Goal: Task Accomplishment & Management: Manage account settings

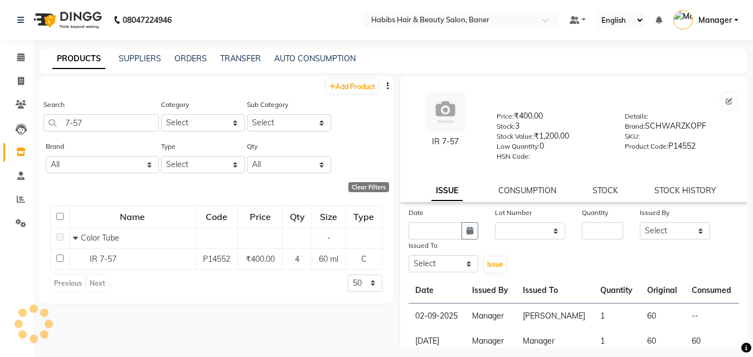
select select
click at [14, 52] on span at bounding box center [21, 57] width 20 height 13
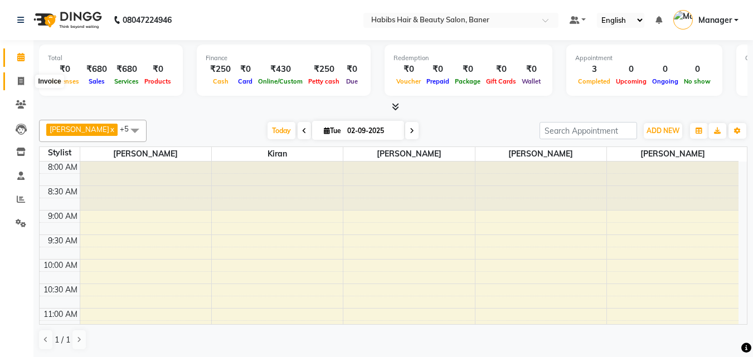
click at [18, 79] on icon at bounding box center [21, 81] width 6 height 8
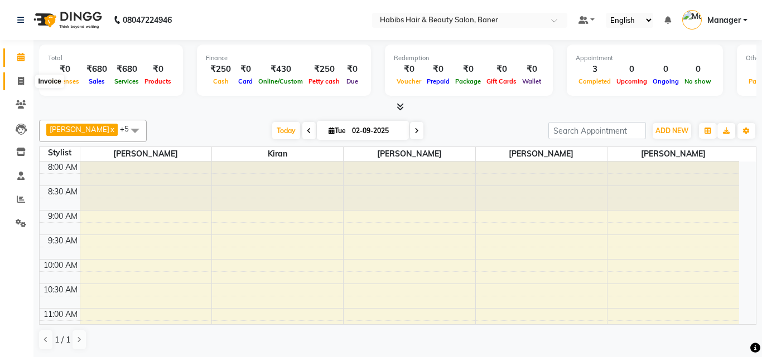
select select "5356"
select select "service"
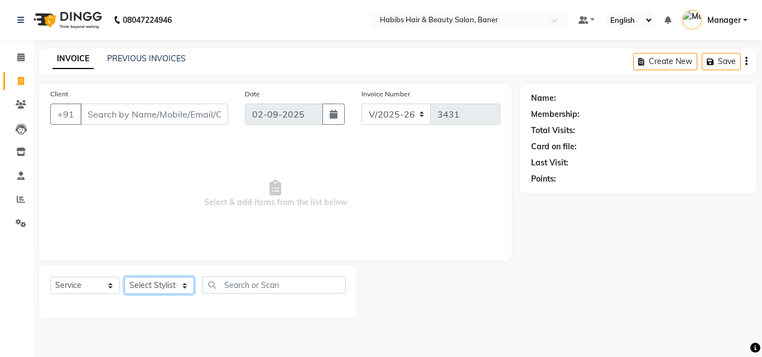
click at [148, 284] on select "Select Stylist Admin [PERSON_NAME] Manager [PERSON_NAME] [PERSON_NAME] Ram Roha…" at bounding box center [159, 285] width 70 height 17
select select "67829"
click at [124, 277] on select "Select Stylist Admin [PERSON_NAME] Manager [PERSON_NAME] [PERSON_NAME] Ram Roha…" at bounding box center [159, 285] width 70 height 17
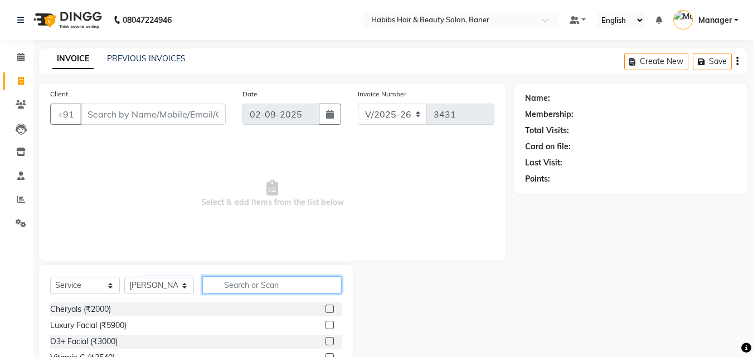
click at [272, 280] on input "text" at bounding box center [271, 285] width 139 height 17
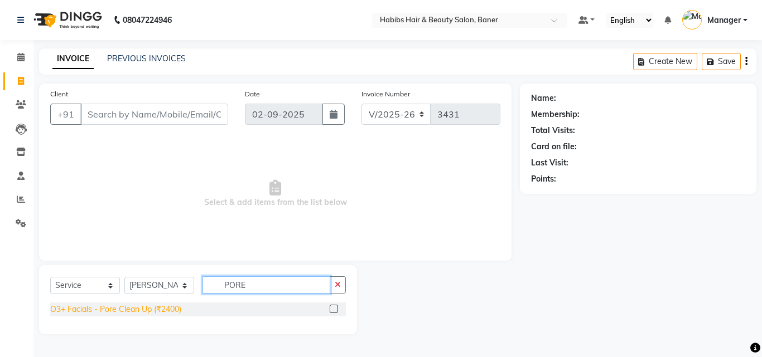
type input "PORE"
click at [161, 307] on div "O3+ Facials - Pore Clean Up (₹2400)" at bounding box center [115, 310] width 131 height 12
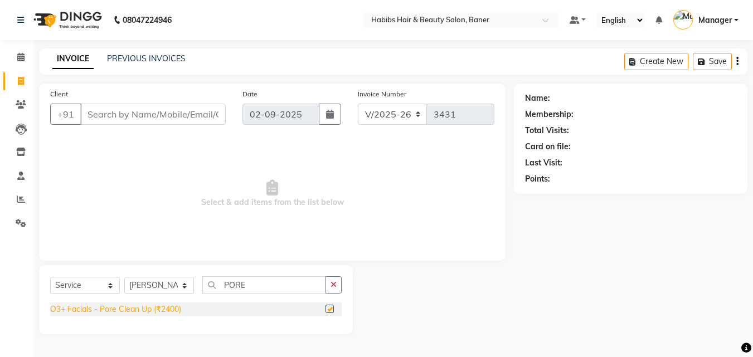
checkbox input "false"
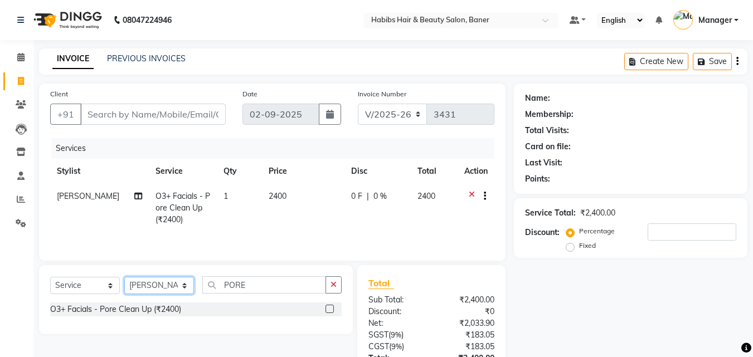
click at [168, 291] on select "Select Stylist Admin [PERSON_NAME] Manager [PERSON_NAME] [PERSON_NAME] Ram Roha…" at bounding box center [159, 285] width 70 height 17
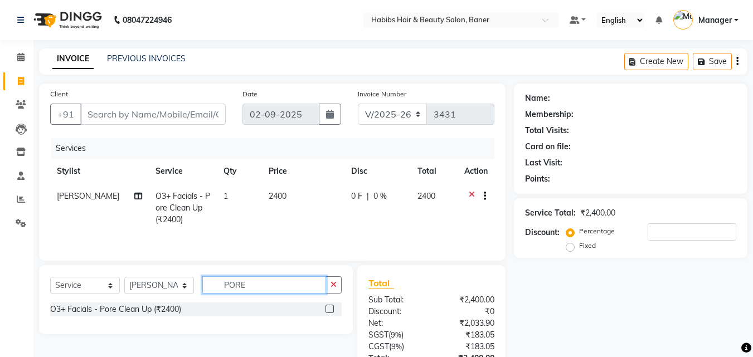
drag, startPoint x: 259, startPoint y: 287, endPoint x: 136, endPoint y: 289, distance: 123.3
click at [217, 289] on input "PORE" at bounding box center [264, 285] width 124 height 17
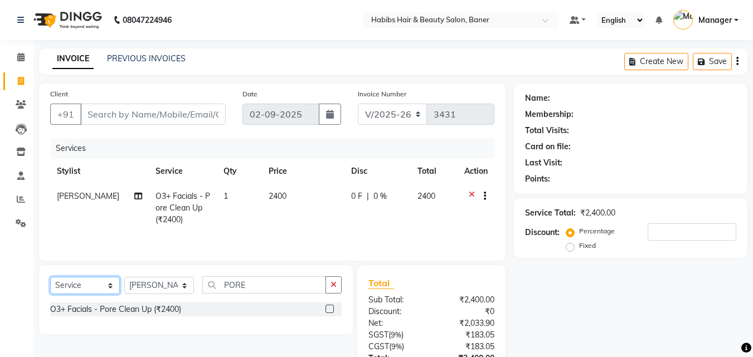
click at [71, 284] on select "Select Service Product Membership Package Voucher Prepaid Gift Card" at bounding box center [85, 285] width 70 height 17
click at [50, 277] on select "Select Service Product Membership Package Voucher Prepaid Gift Card" at bounding box center [85, 285] width 70 height 17
click at [328, 309] on label at bounding box center [330, 309] width 8 height 8
click at [328, 309] on input "checkbox" at bounding box center [329, 309] width 7 height 7
select select "select"
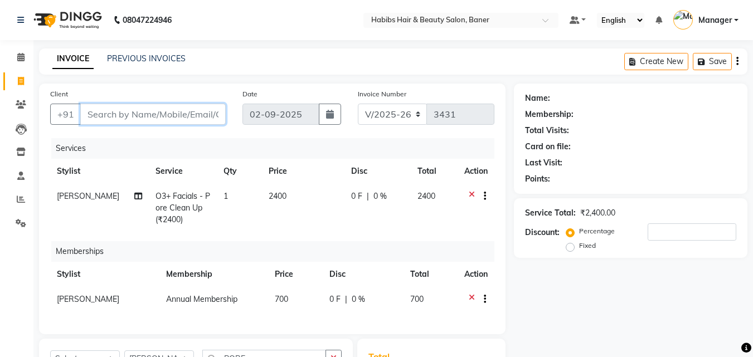
click at [145, 108] on input "Client" at bounding box center [153, 114] width 146 height 21
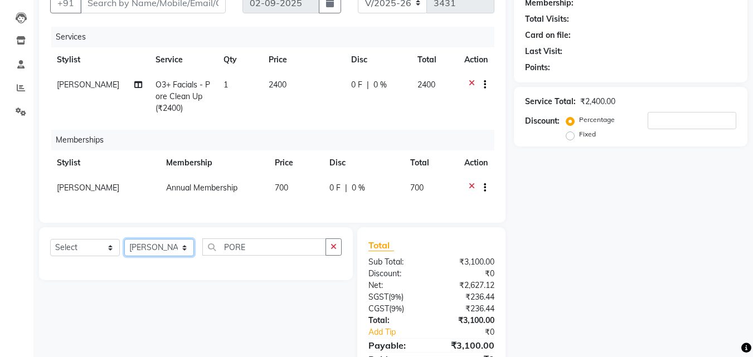
click at [175, 257] on select "Select Stylist Admin [PERSON_NAME] Manager [PERSON_NAME] [PERSON_NAME] Ram Roha…" at bounding box center [159, 247] width 70 height 17
select select "90441"
click at [124, 248] on select "Select Stylist Admin [PERSON_NAME] Manager [PERSON_NAME] [PERSON_NAME] Ram Roha…" at bounding box center [159, 247] width 70 height 17
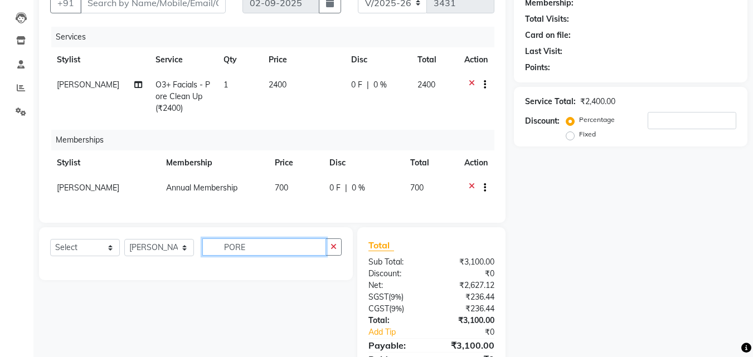
drag, startPoint x: 264, startPoint y: 258, endPoint x: 174, endPoint y: 263, distance: 90.5
click at [191, 263] on div "Select Service Product Package Voucher Prepaid Gift Card Select Stylist Admin […" at bounding box center [196, 252] width 292 height 26
type input "2160"
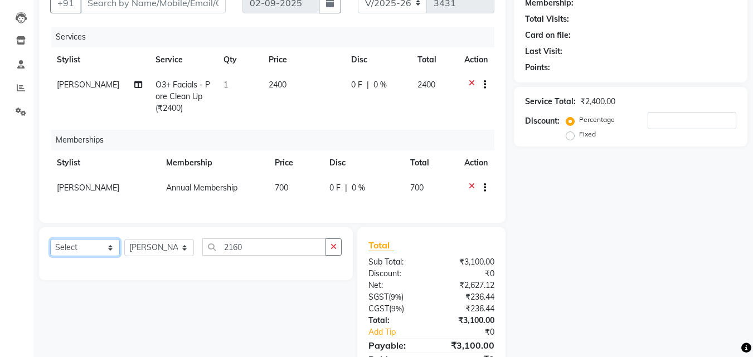
click at [61, 256] on select "Select Service Product Package Voucher Prepaid Gift Card" at bounding box center [85, 247] width 70 height 17
select select "service"
click at [50, 248] on select "Select Service Product Package Voucher Prepaid Gift Card" at bounding box center [85, 247] width 70 height 17
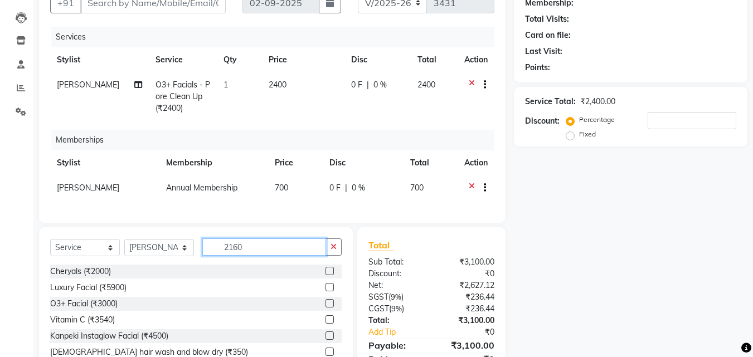
click at [255, 252] on input "2160" at bounding box center [264, 247] width 124 height 17
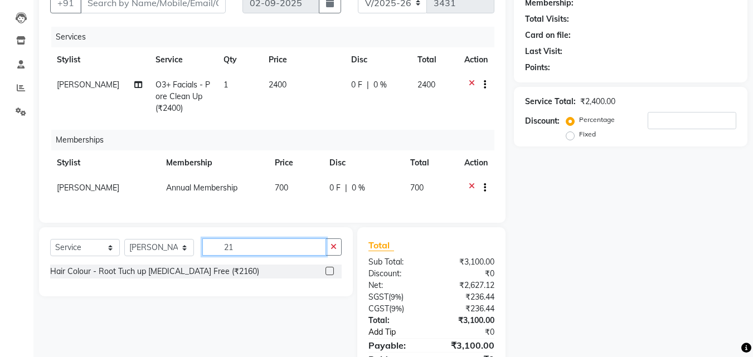
type input "2"
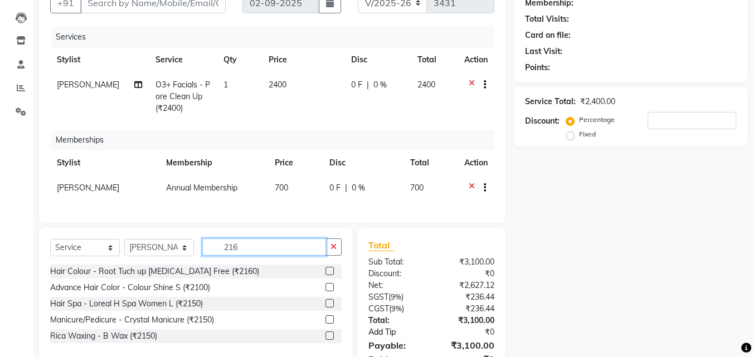
type input "2160"
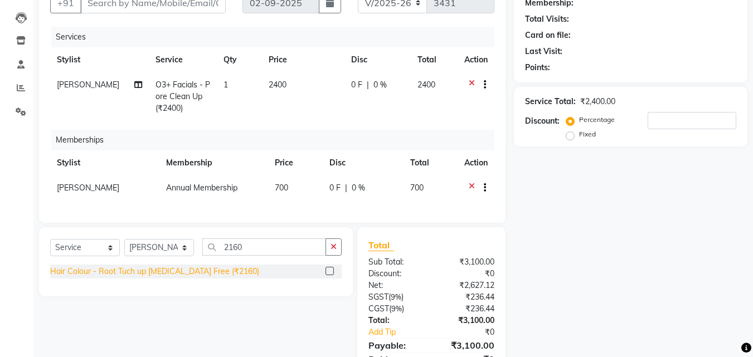
click at [219, 278] on div "Hair Colour - Root Tuch up [MEDICAL_DATA] Free (₹2160)" at bounding box center [154, 272] width 209 height 12
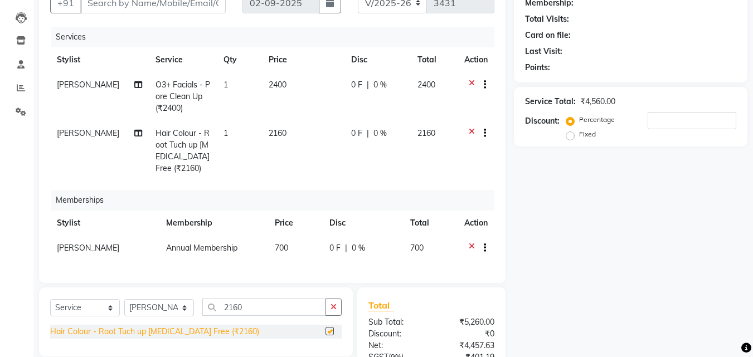
checkbox input "false"
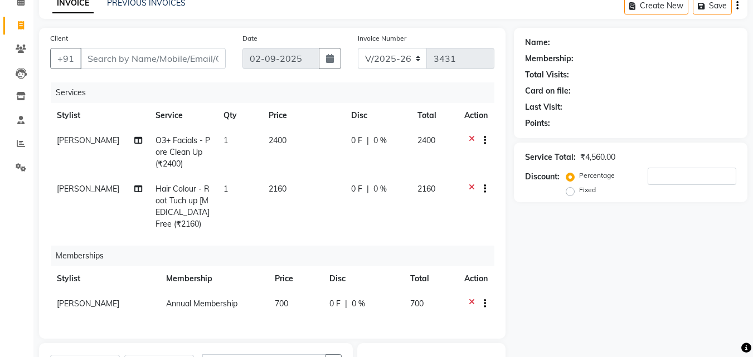
scroll to position [231, 0]
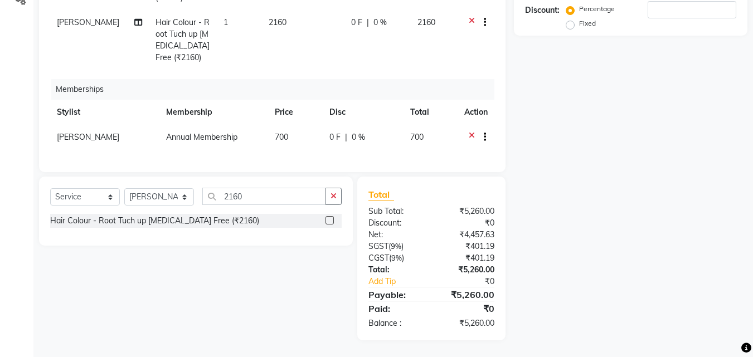
click at [472, 132] on icon at bounding box center [472, 139] width 6 height 14
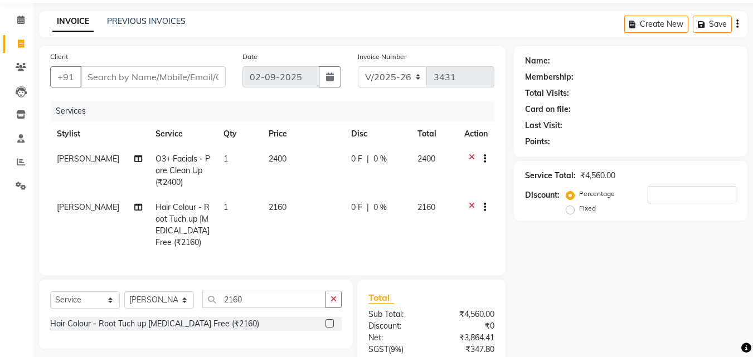
scroll to position [149, 0]
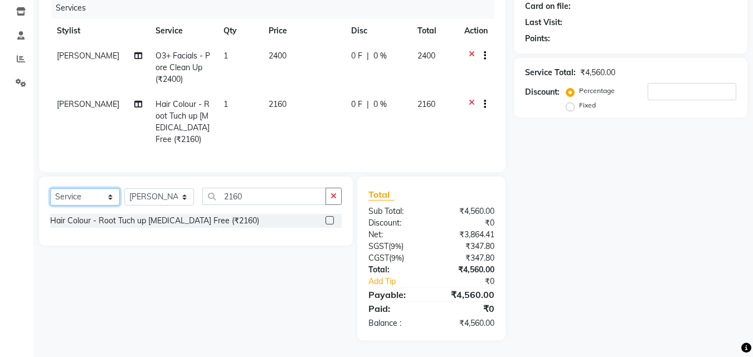
click at [81, 192] on select "Select Service Product Membership Package Voucher Prepaid Gift Card" at bounding box center [85, 196] width 70 height 17
select select "membership"
click at [50, 188] on select "Select Service Product Membership Package Voucher Prepaid Gift Card" at bounding box center [85, 196] width 70 height 17
click at [161, 198] on select "Select Stylist Admin [PERSON_NAME] Manager [PERSON_NAME] [PERSON_NAME] Ram Roha…" at bounding box center [159, 196] width 70 height 17
select select "67829"
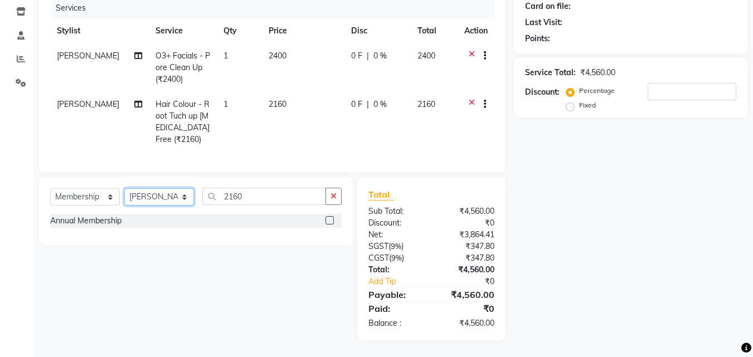
click at [124, 188] on select "Select Stylist Admin [PERSON_NAME] Manager [PERSON_NAME] [PERSON_NAME] Ram Roha…" at bounding box center [159, 196] width 70 height 17
click at [328, 222] on label at bounding box center [330, 220] width 8 height 8
click at [328, 222] on input "checkbox" at bounding box center [329, 220] width 7 height 7
select select "select"
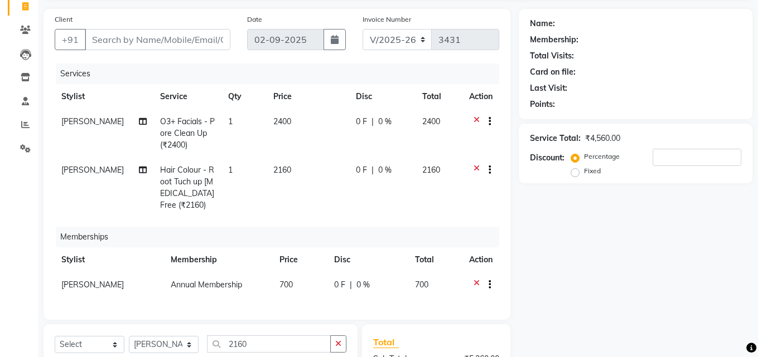
scroll to position [0, 0]
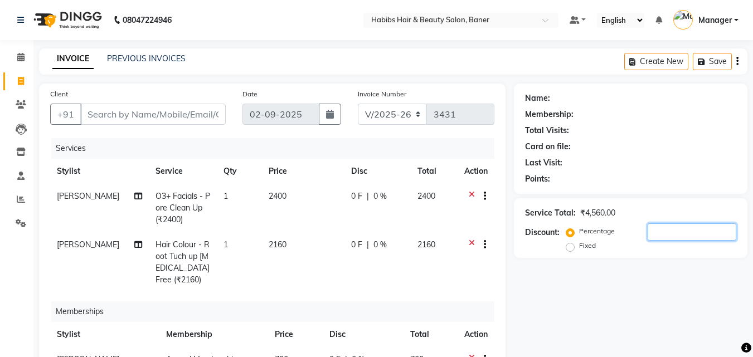
click at [664, 233] on input "number" at bounding box center [692, 232] width 89 height 17
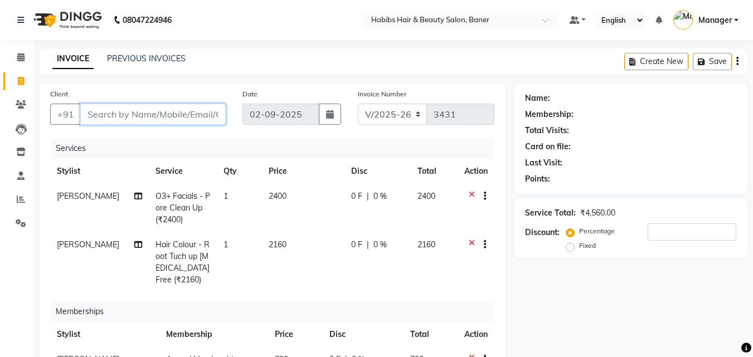
click at [178, 109] on input "Client" at bounding box center [153, 114] width 146 height 21
type input "6"
type input "0"
type input "6394166591"
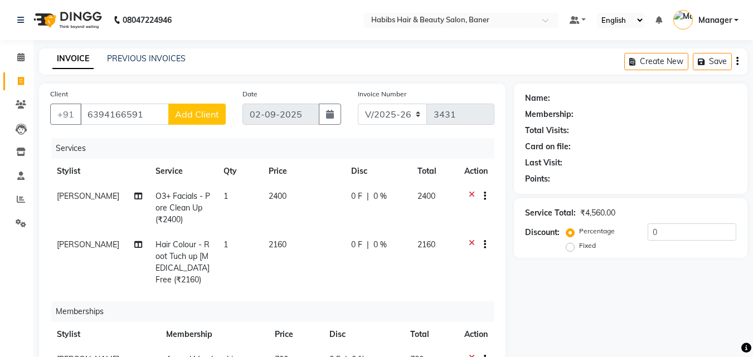
click at [200, 115] on span "Add Client" at bounding box center [197, 114] width 44 height 11
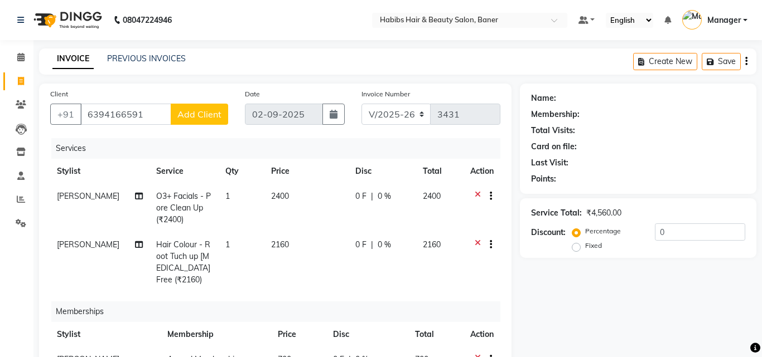
select select "22"
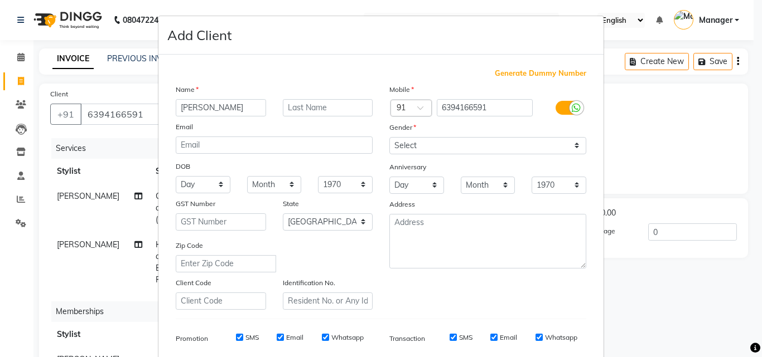
type input "[PERSON_NAME]"
click at [452, 146] on select "Select [DEMOGRAPHIC_DATA] [DEMOGRAPHIC_DATA] Other Prefer Not To Say" at bounding box center [487, 145] width 197 height 17
select select "[DEMOGRAPHIC_DATA]"
click at [389, 137] on select "Select [DEMOGRAPHIC_DATA] [DEMOGRAPHIC_DATA] Other Prefer Not To Say" at bounding box center [487, 145] width 197 height 17
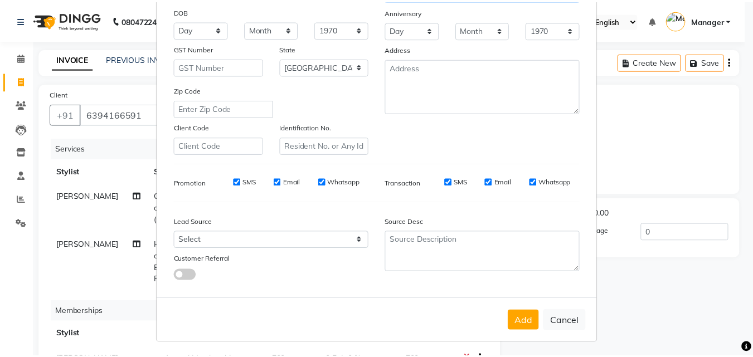
scroll to position [157, 0]
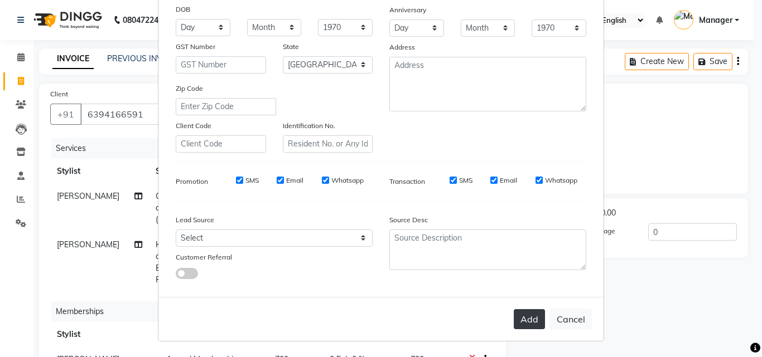
click at [525, 316] on button "Add" at bounding box center [529, 319] width 31 height 20
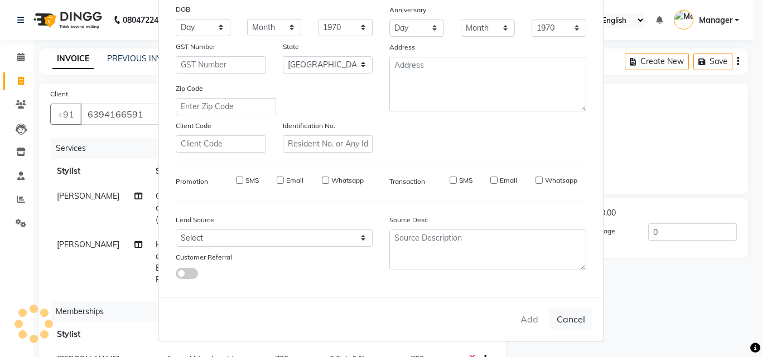
type input "63******91"
select select
select select "null"
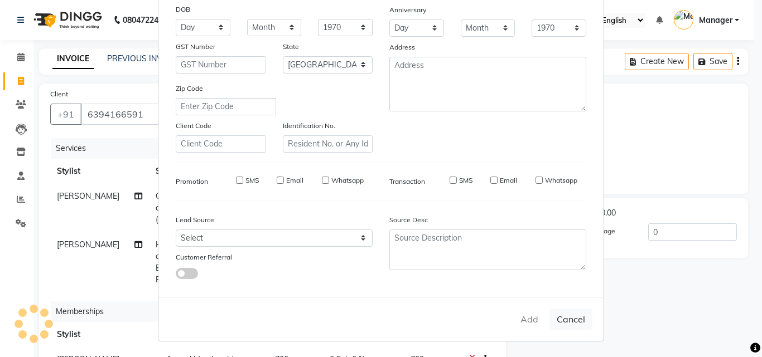
select select
checkbox input "false"
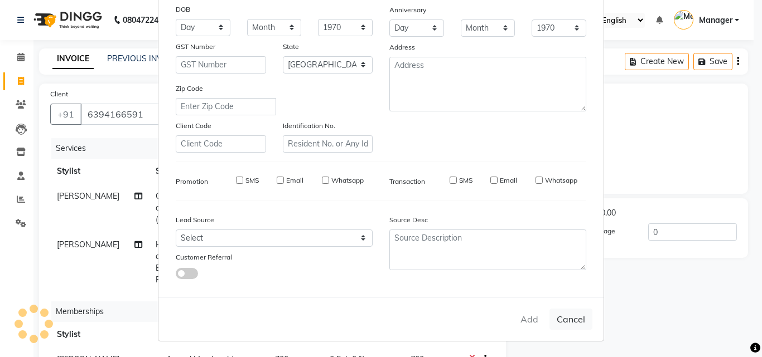
checkbox input "false"
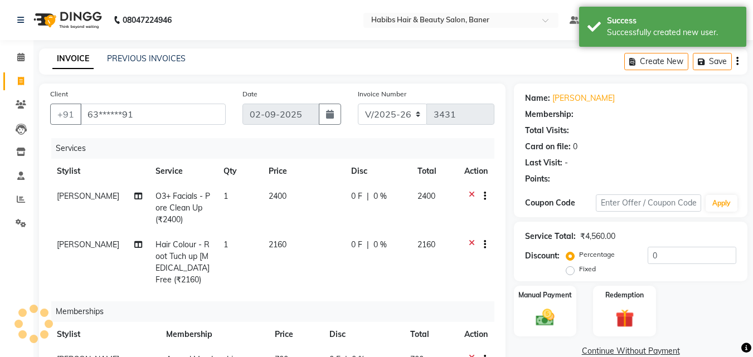
select select "1: Object"
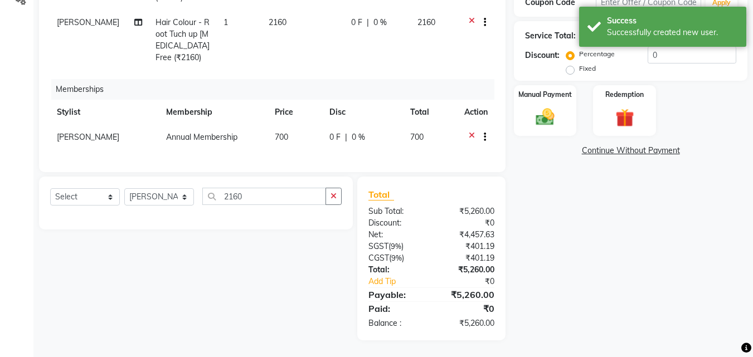
scroll to position [64, 0]
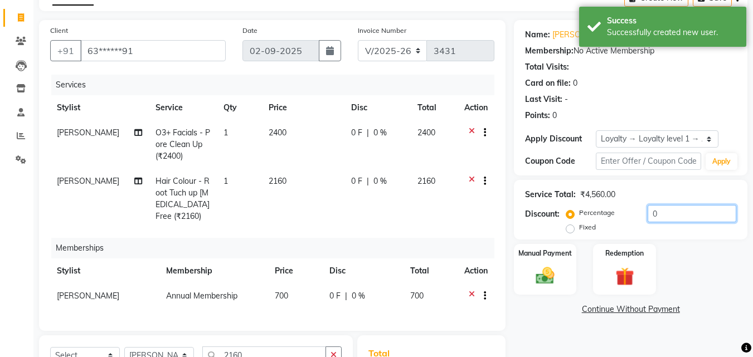
drag, startPoint x: 670, startPoint y: 212, endPoint x: 620, endPoint y: 235, distance: 54.9
click at [620, 235] on div "Service Total: ₹4,560.00 Discount: Percentage Fixed 0" at bounding box center [631, 210] width 234 height 60
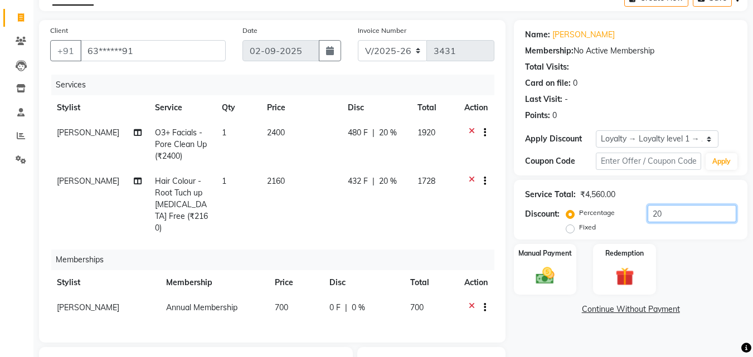
type input "20"
click at [567, 337] on div "Name: [PERSON_NAME] Membership: No Active Membership Total Visits: Card on file…" at bounding box center [635, 265] width 242 height 491
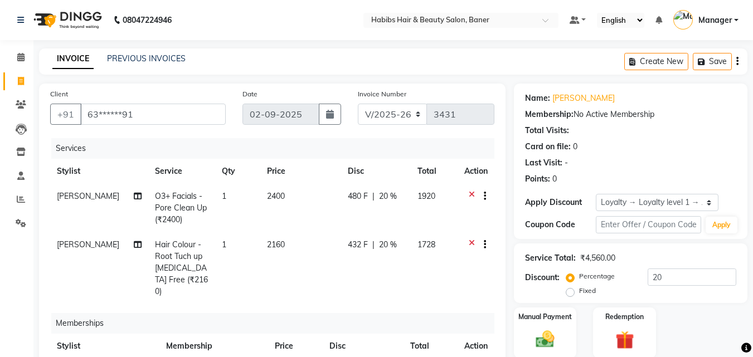
scroll to position [231, 0]
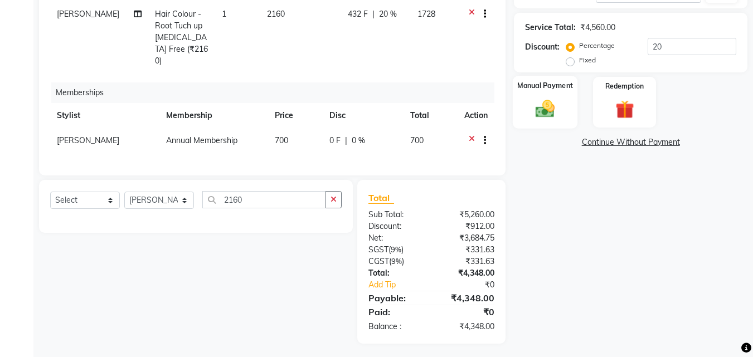
click at [539, 105] on img at bounding box center [545, 109] width 31 height 22
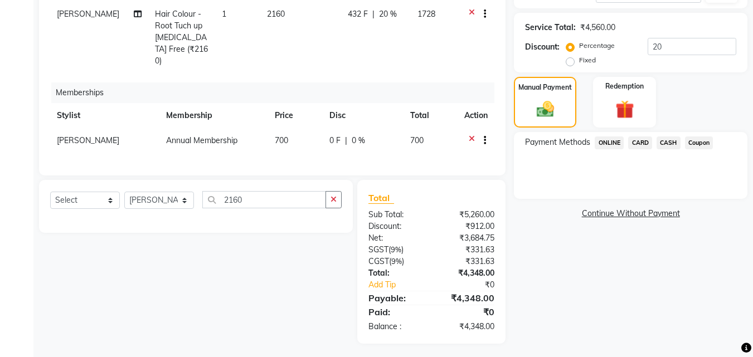
click at [603, 142] on span "ONLINE" at bounding box center [609, 143] width 29 height 13
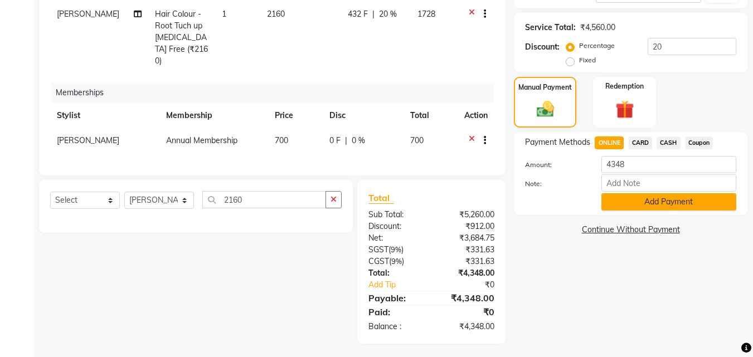
click at [610, 205] on button "Add Payment" at bounding box center [669, 202] width 135 height 17
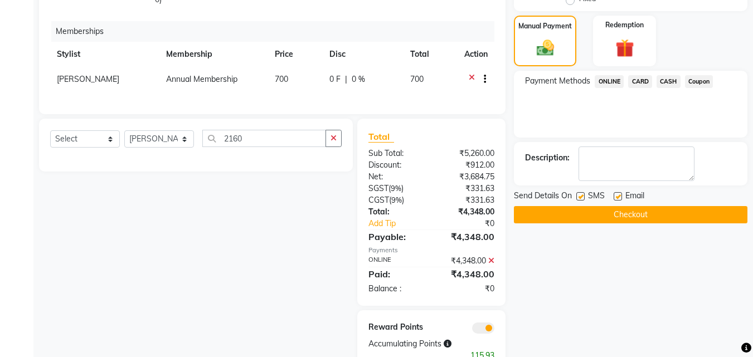
scroll to position [321, 0]
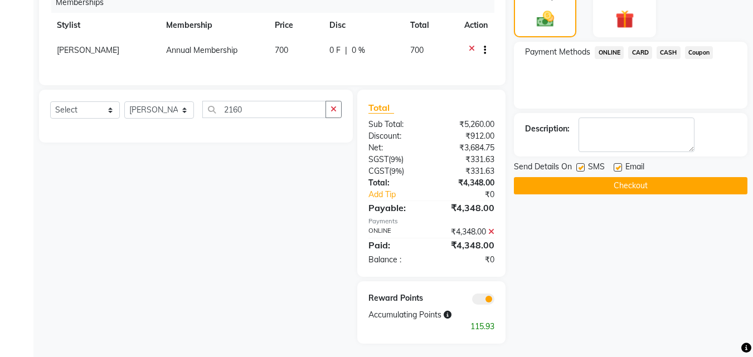
click at [612, 183] on button "Checkout" at bounding box center [631, 185] width 234 height 17
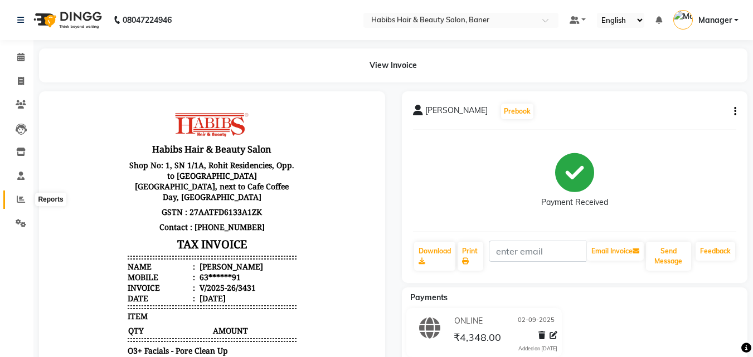
click at [23, 195] on icon at bounding box center [21, 199] width 8 height 8
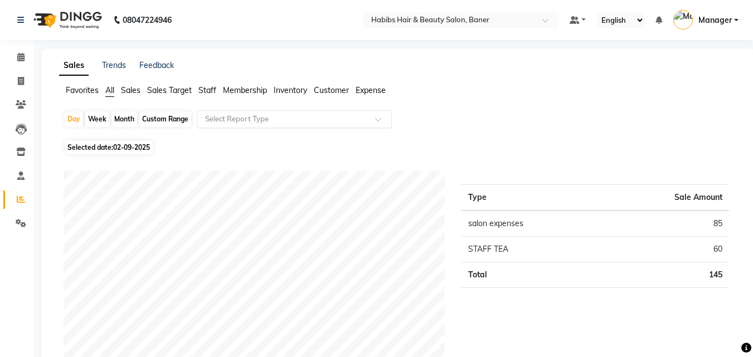
click at [264, 119] on input "text" at bounding box center [283, 119] width 161 height 11
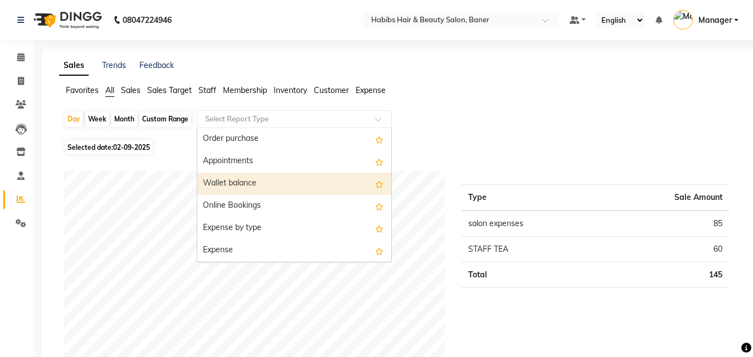
scroll to position [93, 0]
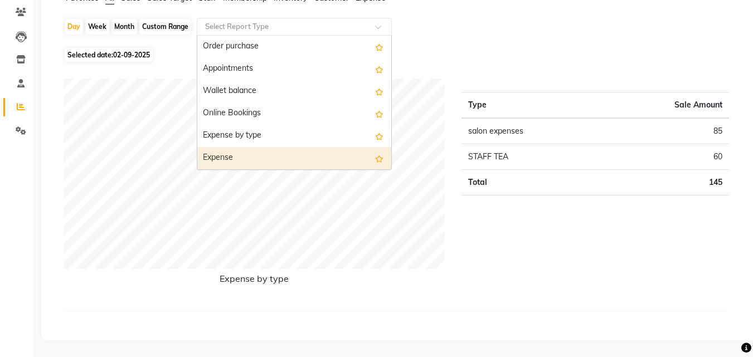
click at [253, 159] on div "Expense" at bounding box center [294, 158] width 194 height 22
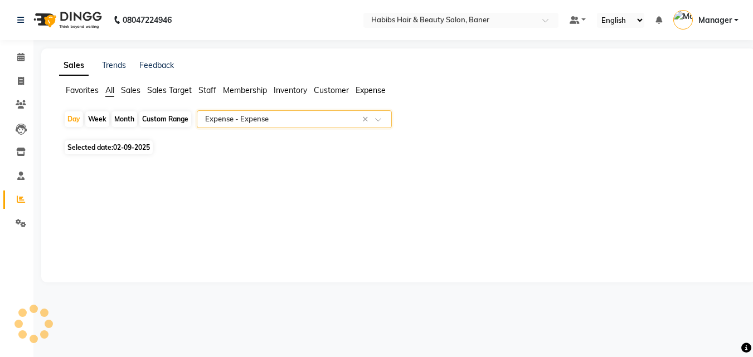
scroll to position [0, 0]
select select "csv"
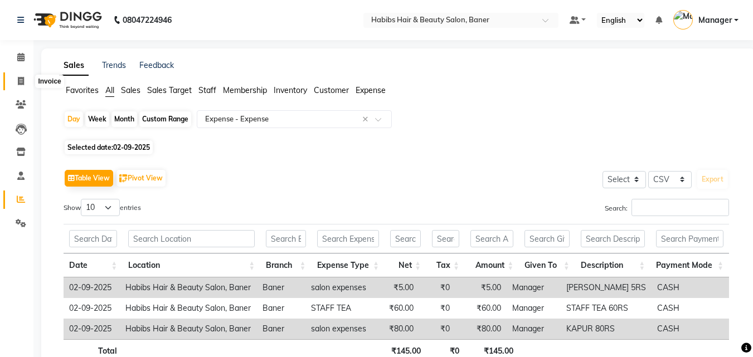
click at [20, 80] on icon at bounding box center [21, 81] width 6 height 8
select select "5356"
select select "service"
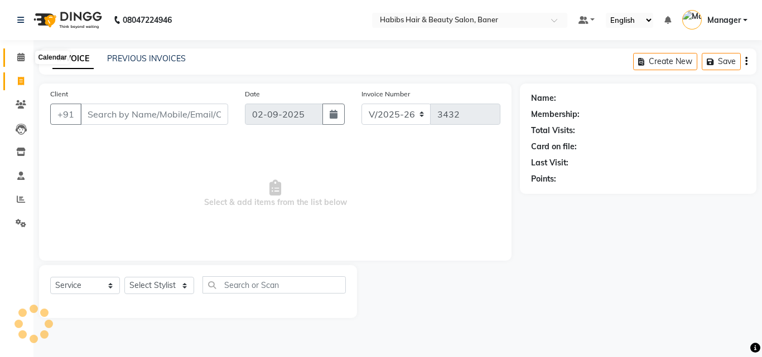
click at [20, 56] on icon at bounding box center [20, 57] width 7 height 8
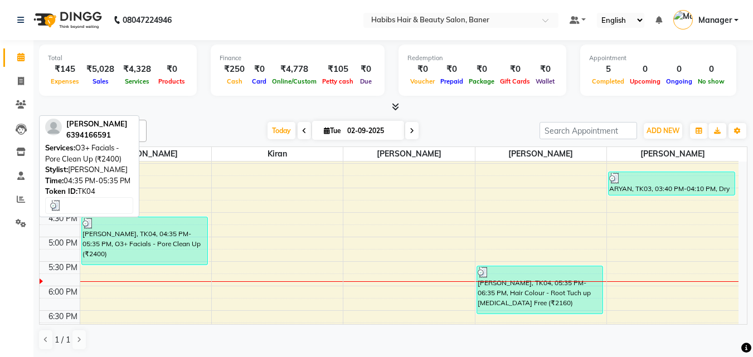
scroll to position [390, 0]
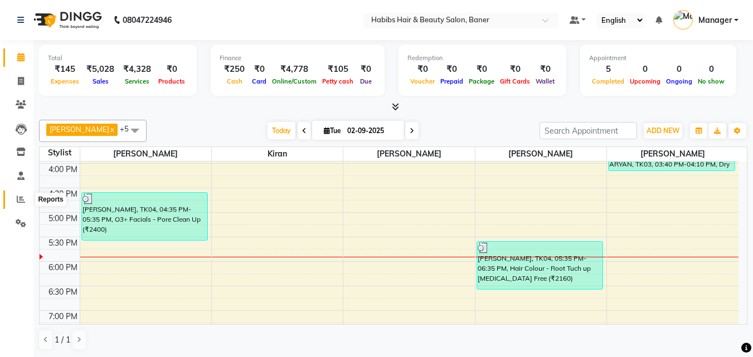
click at [19, 194] on span at bounding box center [21, 200] width 20 height 13
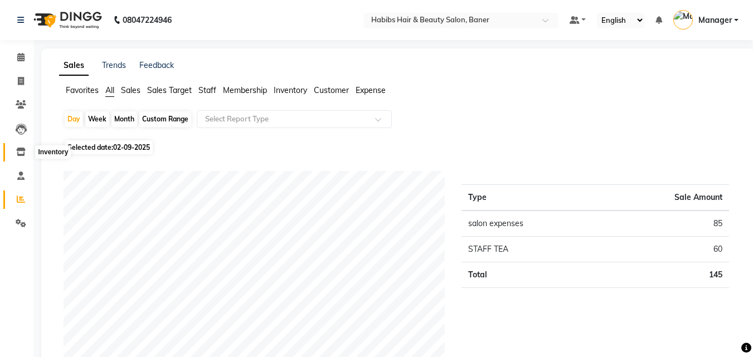
click at [16, 152] on span at bounding box center [21, 152] width 20 height 13
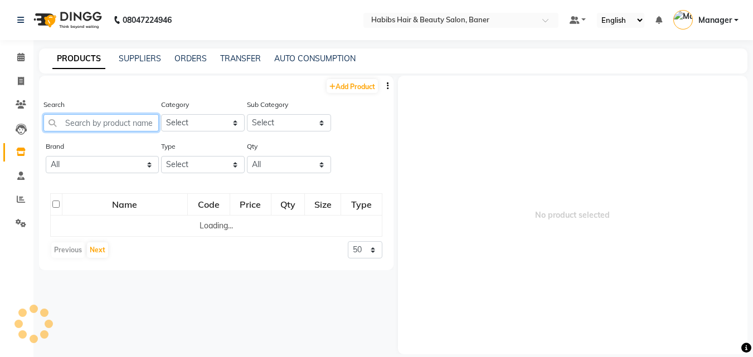
click at [131, 130] on input "text" at bounding box center [100, 122] width 115 height 17
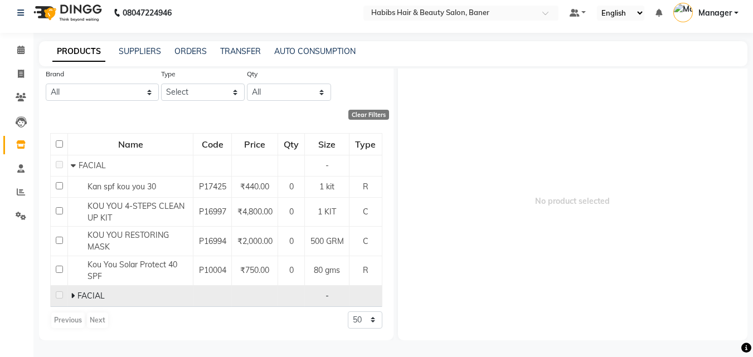
scroll to position [69, 0]
type input "KOU YOU"
click at [78, 293] on span "FACIAL" at bounding box center [91, 296] width 27 height 10
click at [76, 299] on span at bounding box center [74, 296] width 7 height 10
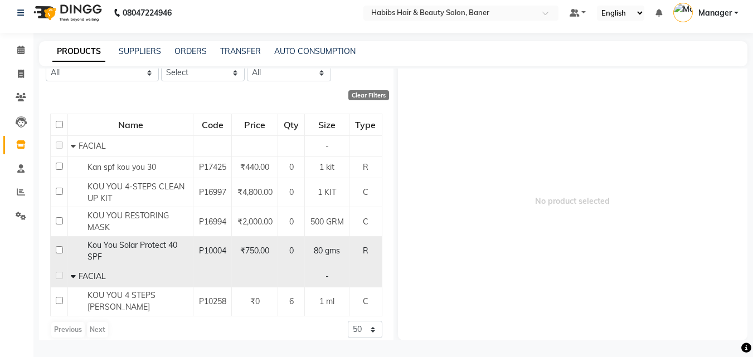
scroll to position [98, 0]
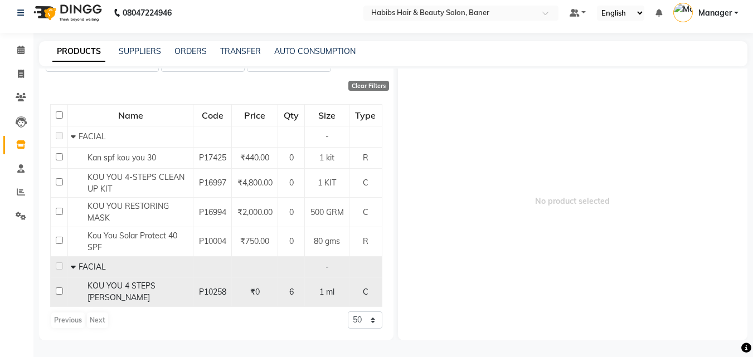
click at [134, 289] on span "KOU YOU 4 STEPS [PERSON_NAME]" at bounding box center [122, 292] width 68 height 22
select select
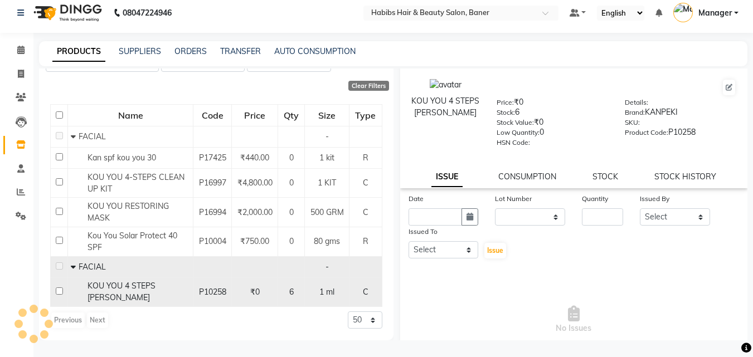
scroll to position [0, 0]
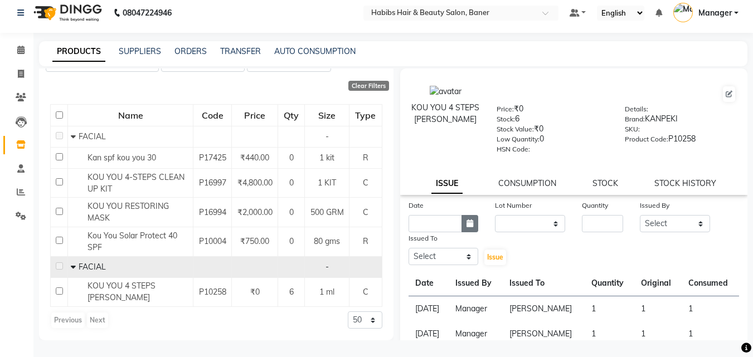
click at [467, 227] on icon "button" at bounding box center [470, 224] width 7 height 8
select select "9"
select select "2025"
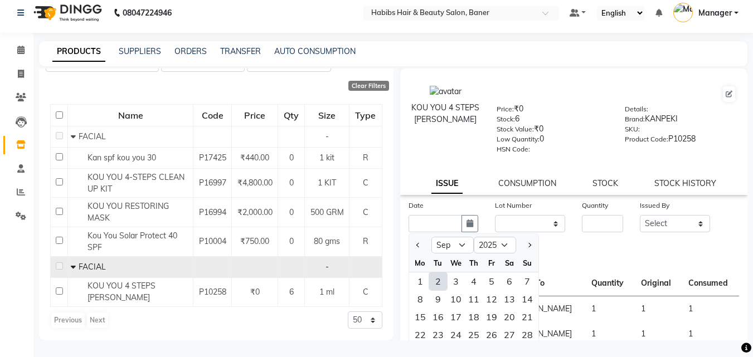
click at [437, 287] on div "2" at bounding box center [438, 282] width 18 height 18
type input "02-09-2025"
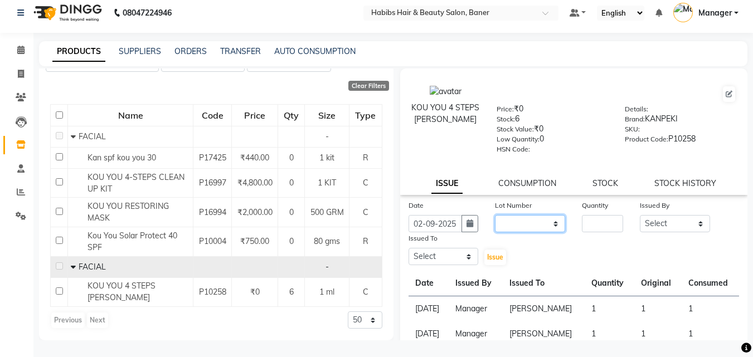
click at [520, 221] on select "None" at bounding box center [530, 223] width 70 height 17
select select "0: null"
click at [495, 215] on select "None" at bounding box center [530, 223] width 70 height 17
click at [598, 225] on input "number" at bounding box center [602, 223] width 41 height 17
type input "1"
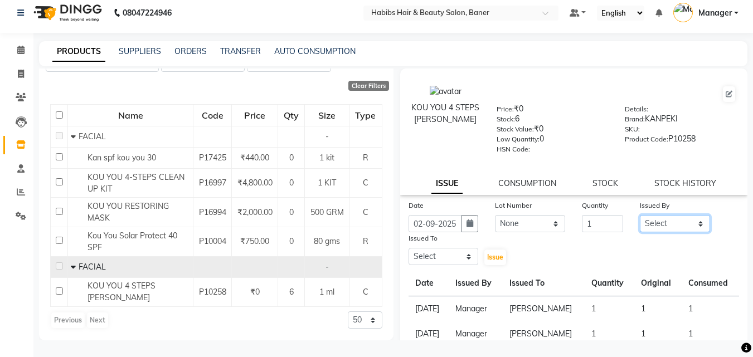
drag, startPoint x: 673, startPoint y: 225, endPoint x: 671, endPoint y: 231, distance: 5.7
click at [673, 225] on select "Select Admin [PERSON_NAME] Manager [PERSON_NAME] [PERSON_NAME] Ram Rohan [PERSO…" at bounding box center [675, 223] width 70 height 17
select select "35759"
click at [640, 215] on select "Select Admin [PERSON_NAME] Manager [PERSON_NAME] [PERSON_NAME] Ram Rohan [PERSO…" at bounding box center [675, 223] width 70 height 17
click at [436, 258] on select "Select Admin [PERSON_NAME] Manager [PERSON_NAME] [PERSON_NAME] Ram Rohan [PERSO…" at bounding box center [444, 256] width 70 height 17
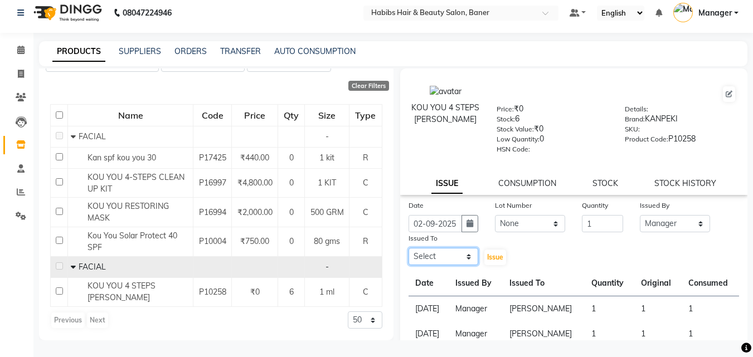
select select "67829"
click at [409, 248] on select "Select Admin [PERSON_NAME] Manager [PERSON_NAME] [PERSON_NAME] Ram Rohan [PERSO…" at bounding box center [444, 256] width 70 height 17
click at [492, 257] on span "Issue" at bounding box center [495, 257] width 16 height 8
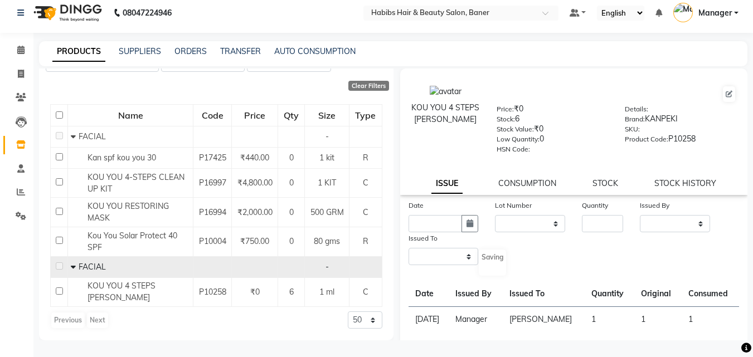
select select
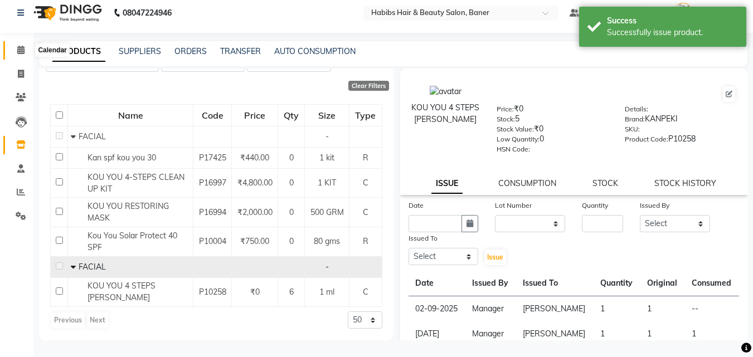
click at [26, 50] on span at bounding box center [21, 50] width 20 height 13
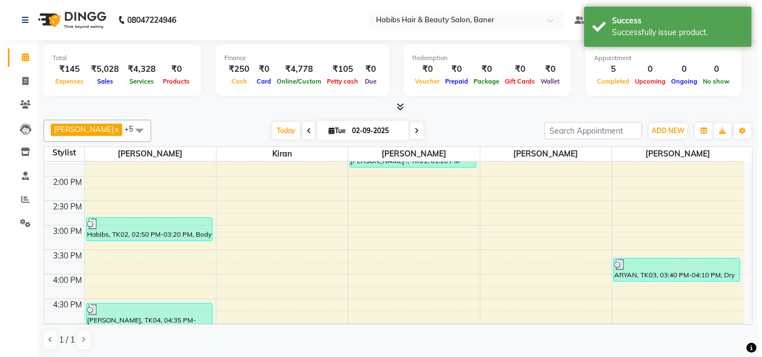
scroll to position [279, 0]
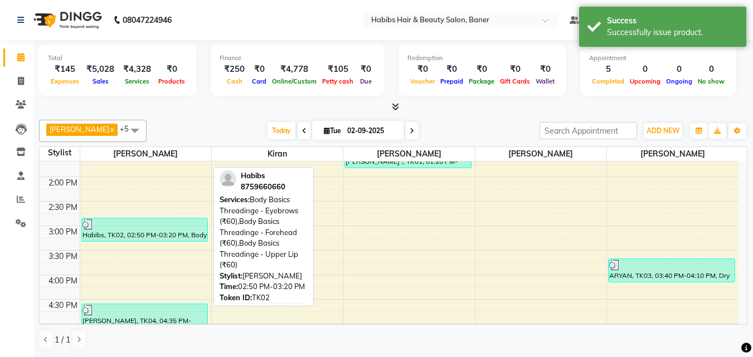
click at [146, 234] on div "Habibs, TK02, 02:50 PM-03:20 PM, Body Basics Threadinge - Eyebrows (₹60),Body B…" at bounding box center [145, 230] width 126 height 23
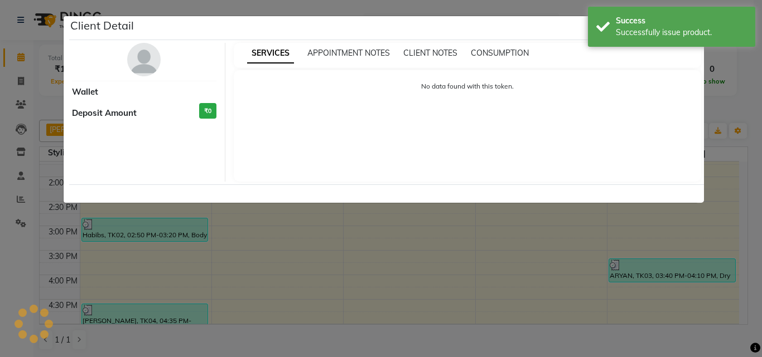
select select "3"
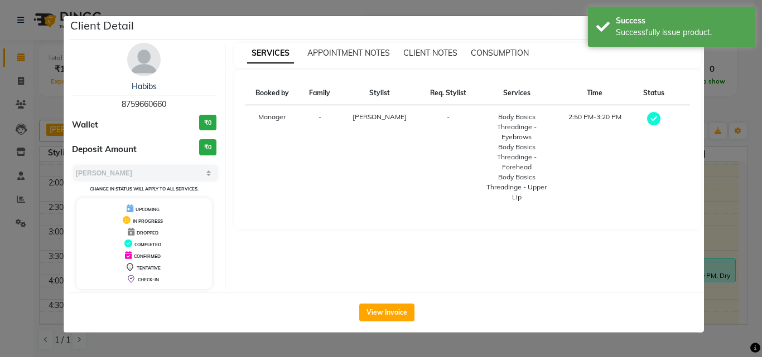
click at [716, 204] on ngb-modal-window "Client Detail Habibs 8759660660 Wallet ₹0 Deposit Amount ₹0 Select MARK DONE UP…" at bounding box center [381, 178] width 762 height 357
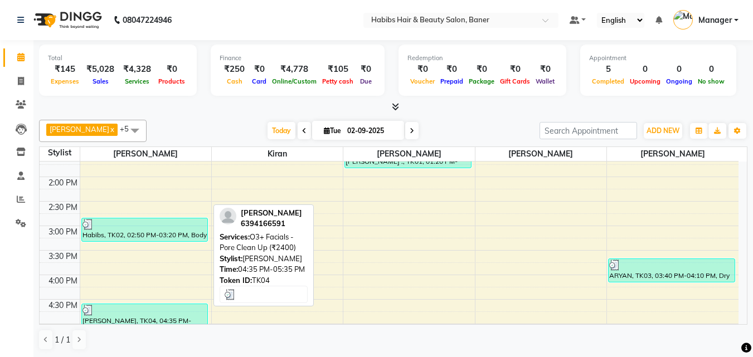
click at [157, 312] on div "[PERSON_NAME], TK04, 04:35 PM-05:35 PM, O3+ Facials - Pore Clean Up (₹2400)" at bounding box center [145, 327] width 126 height 47
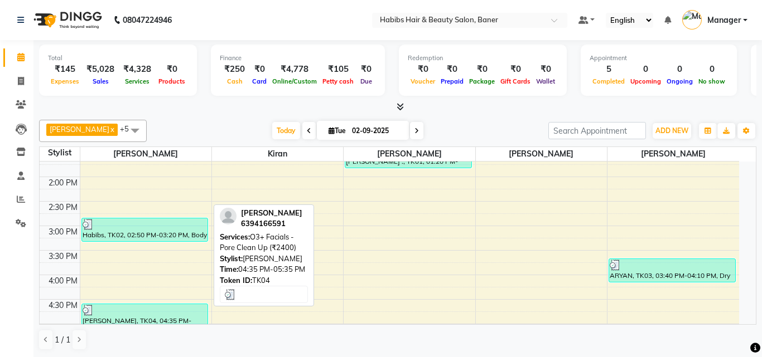
select select "3"
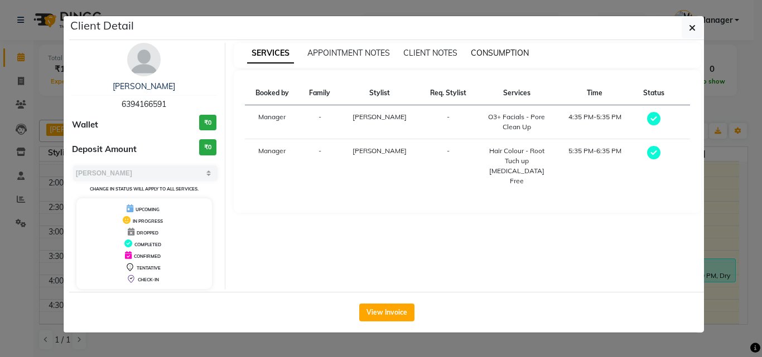
click at [480, 50] on span "CONSUMPTION" at bounding box center [500, 53] width 58 height 10
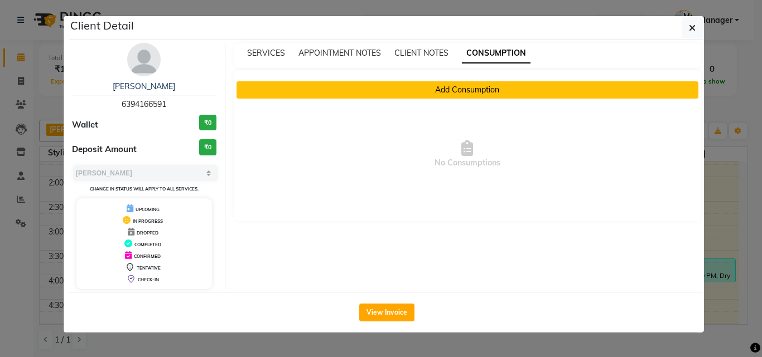
click at [467, 91] on button "Add Consumption" at bounding box center [467, 89] width 462 height 17
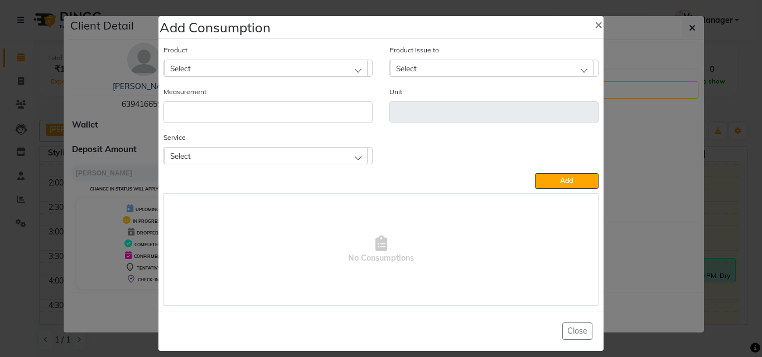
click at [212, 69] on div "Select" at bounding box center [266, 68] width 204 height 17
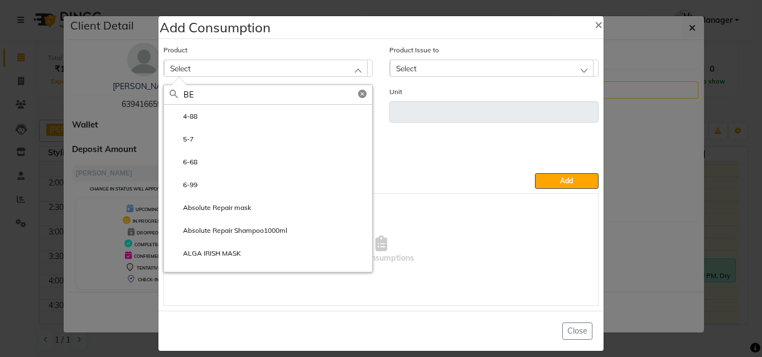
type input "B"
type input "b"
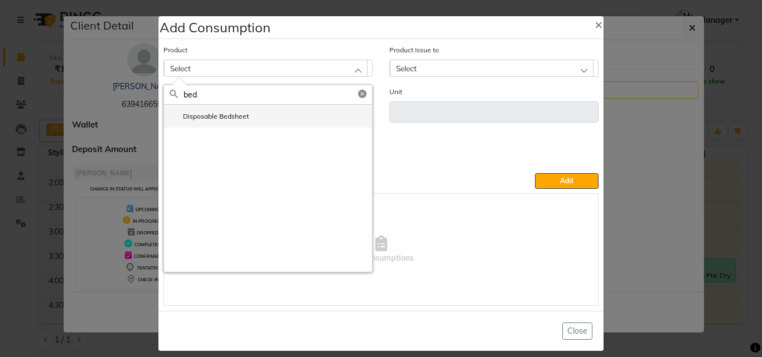
type input "bed"
click at [234, 118] on label "Disposable Bedsheet" at bounding box center [209, 117] width 79 height 10
type input "pcs"
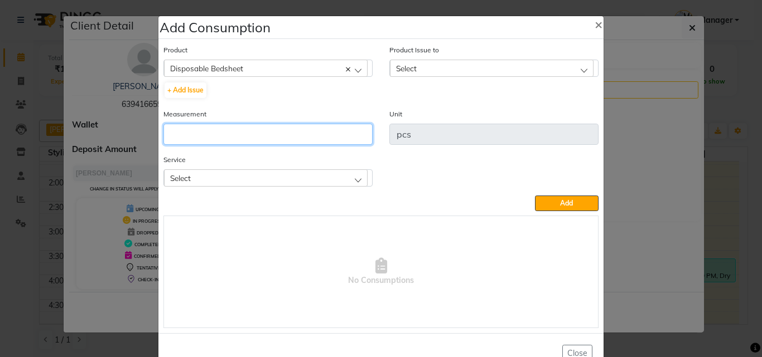
click at [239, 128] on input "number" at bounding box center [267, 134] width 209 height 21
type input "1"
click at [260, 180] on div "Select" at bounding box center [266, 178] width 204 height 17
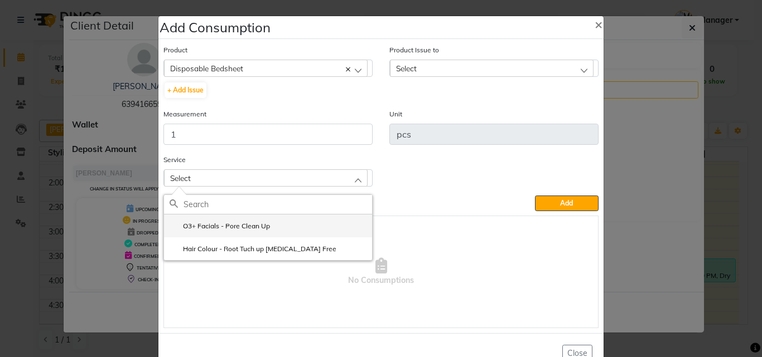
click at [251, 224] on label "O3+ Facials - Pore Clean Up" at bounding box center [220, 226] width 100 height 10
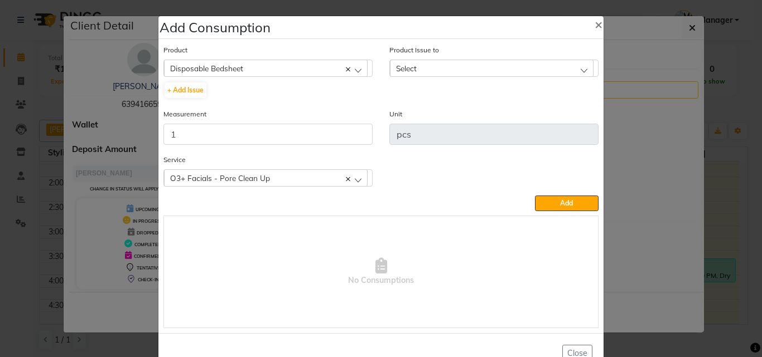
click at [434, 67] on div "Select" at bounding box center [492, 68] width 204 height 17
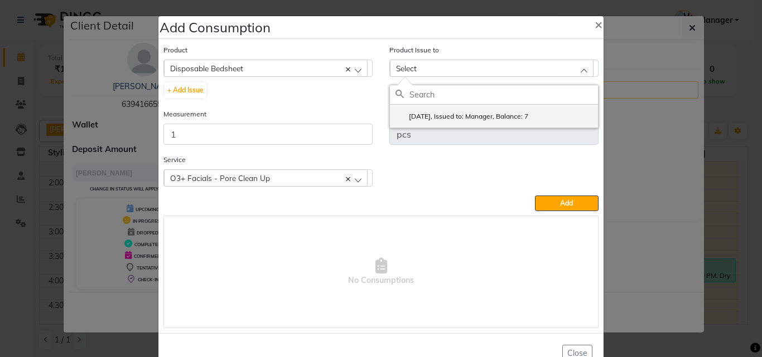
click at [472, 117] on label "[DATE], Issued to: Manager, Balance: 7" at bounding box center [461, 117] width 133 height 10
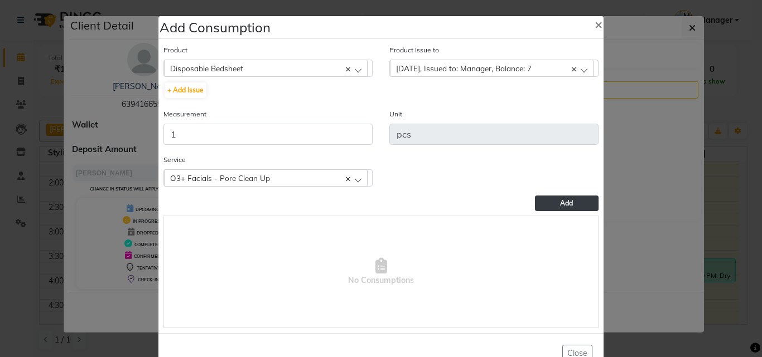
click at [540, 205] on button "Add" at bounding box center [567, 204] width 64 height 16
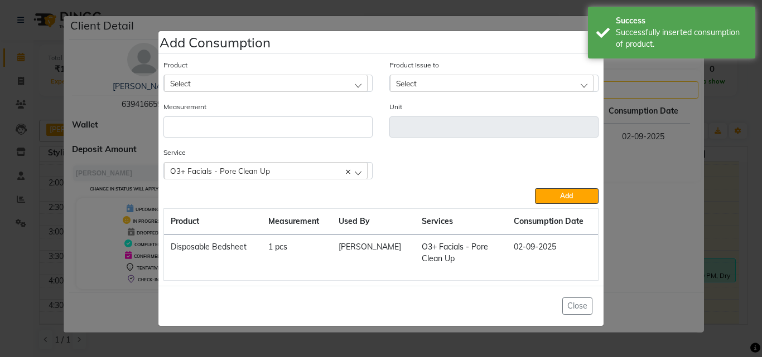
click at [246, 76] on div "Select" at bounding box center [266, 83] width 204 height 17
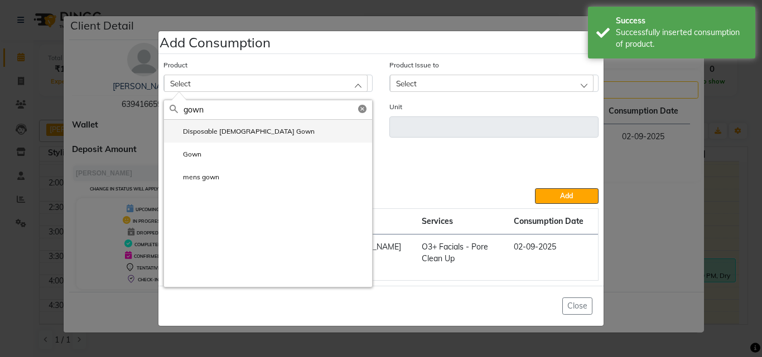
type input "gown"
click at [231, 130] on label "Disposable [DEMOGRAPHIC_DATA] Gown" at bounding box center [242, 132] width 145 height 10
type input "ml"
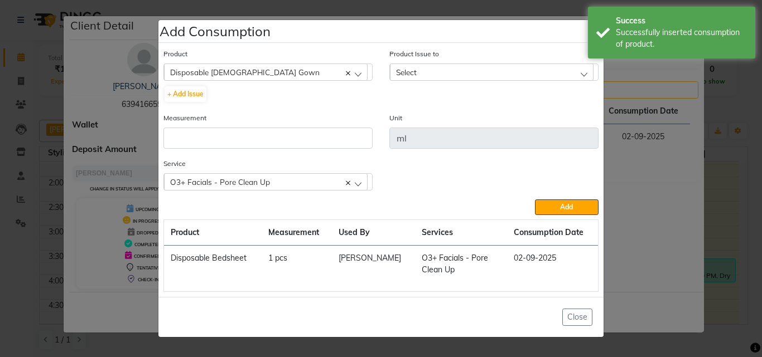
click at [248, 151] on div "Measurement" at bounding box center [268, 135] width 226 height 46
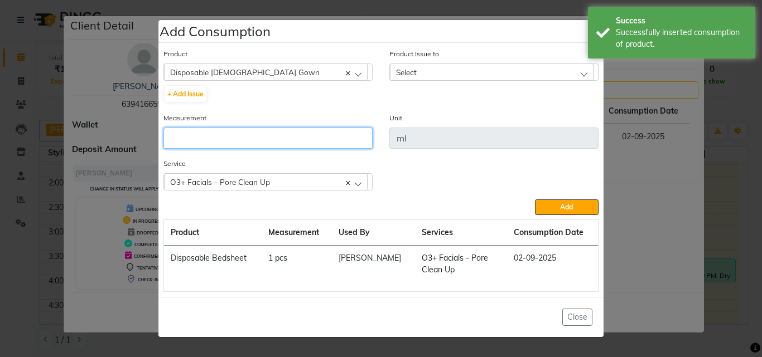
click at [258, 144] on input "number" at bounding box center [267, 138] width 209 height 21
type input "1"
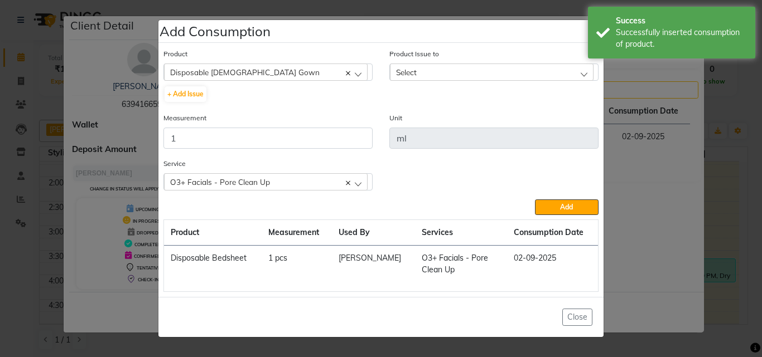
click at [439, 80] on div "Select" at bounding box center [492, 72] width 204 height 17
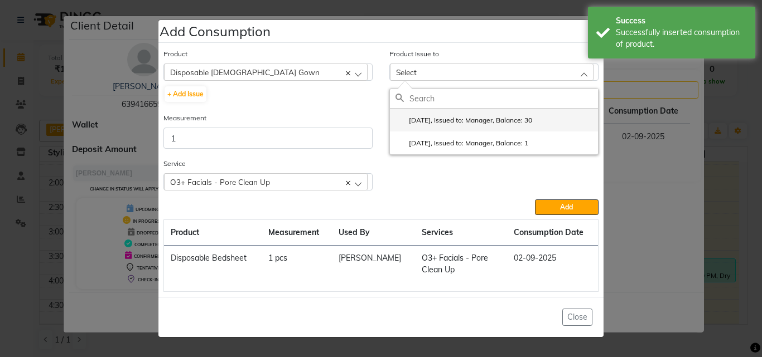
click at [480, 117] on label "[DATE], Issued to: Manager, Balance: 30" at bounding box center [463, 120] width 137 height 10
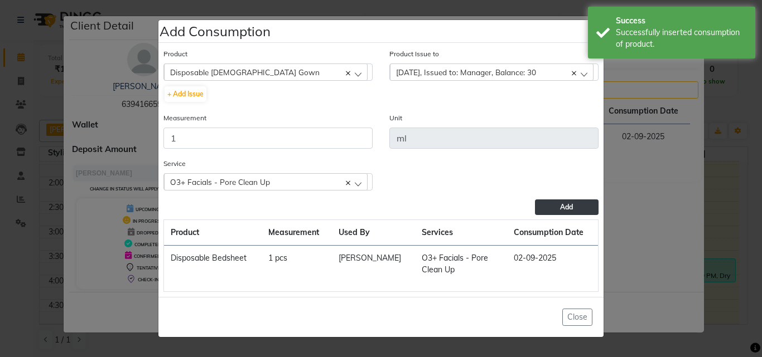
click at [554, 200] on button "Add" at bounding box center [567, 208] width 64 height 16
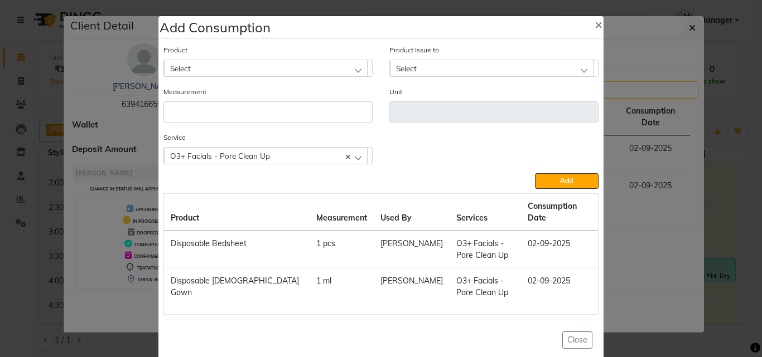
click at [257, 65] on div "Select" at bounding box center [266, 68] width 204 height 17
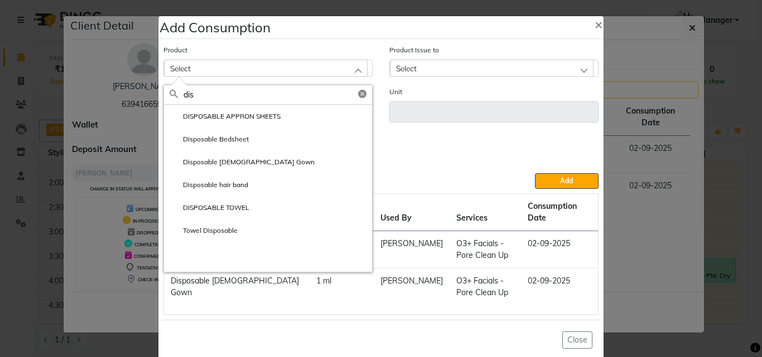
type input "dis"
click at [608, 121] on ngb-modal-window "Add Consumption × Product Select dis DISPOSABLE APPRON SHEETS Disposable Bedshe…" at bounding box center [381, 178] width 762 height 357
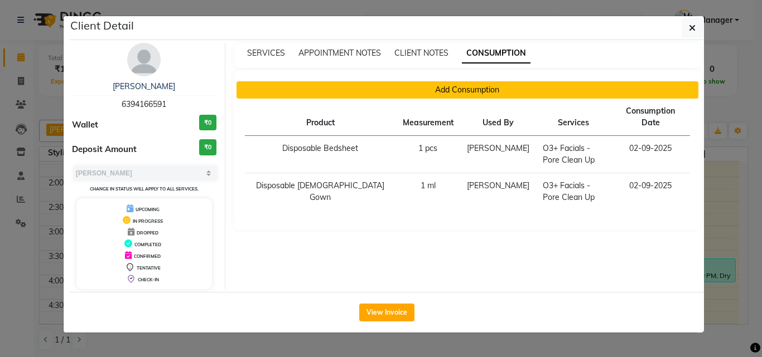
click at [404, 89] on button "Add Consumption" at bounding box center [467, 89] width 462 height 17
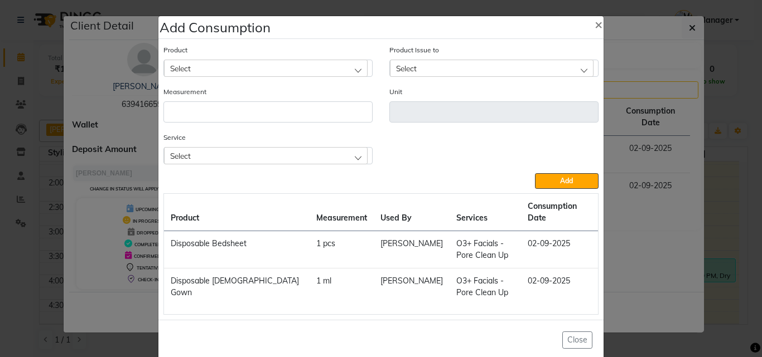
click at [310, 70] on div "Select" at bounding box center [266, 68] width 204 height 17
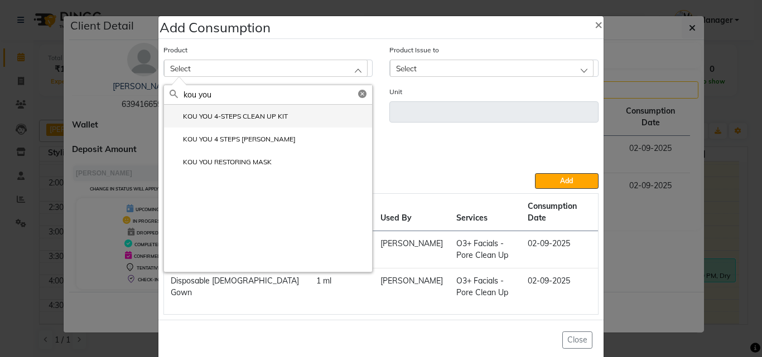
type input "kou you"
click at [278, 113] on label "KOU YOU 4-STEPS CLEAN UP KIT" at bounding box center [229, 117] width 118 height 10
type input "KIT"
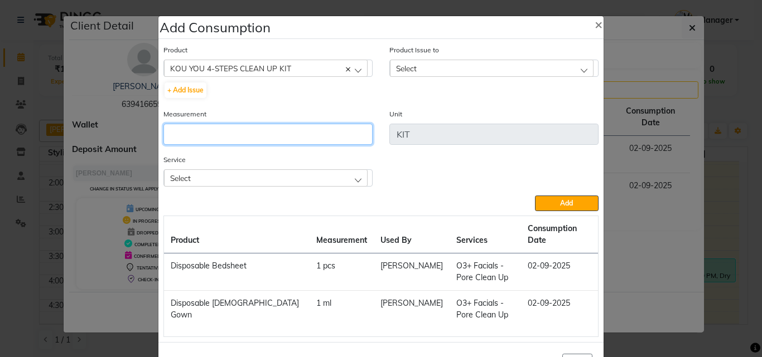
click at [283, 132] on input "number" at bounding box center [267, 134] width 209 height 21
type input "1"
click at [264, 182] on div "Select" at bounding box center [266, 178] width 204 height 17
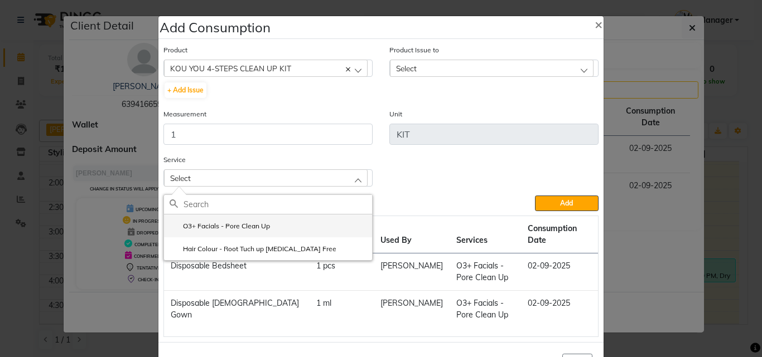
click at [239, 230] on label "O3+ Facials - Pore Clean Up" at bounding box center [220, 226] width 100 height 10
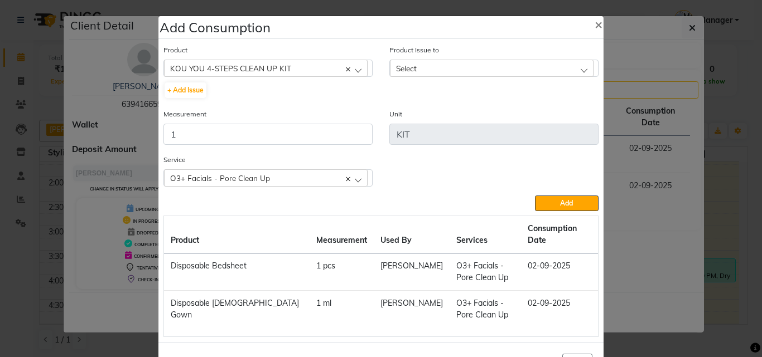
click at [457, 65] on div "Select" at bounding box center [492, 68] width 204 height 17
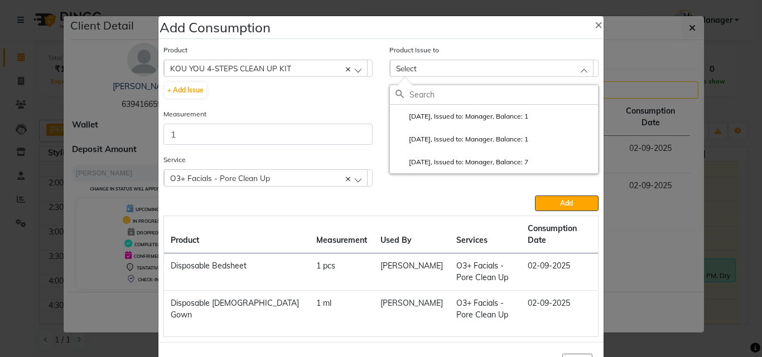
drag, startPoint x: 493, startPoint y: 114, endPoint x: 495, endPoint y: 126, distance: 11.9
click at [494, 113] on label "[DATE], Issued to: Manager, Balance: 1" at bounding box center [461, 117] width 133 height 10
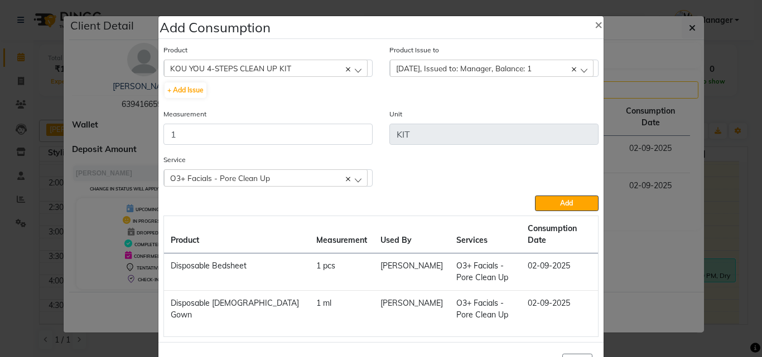
click at [227, 70] on span "KOU YOU 4-STEPS CLEAN UP KIT" at bounding box center [230, 68] width 121 height 9
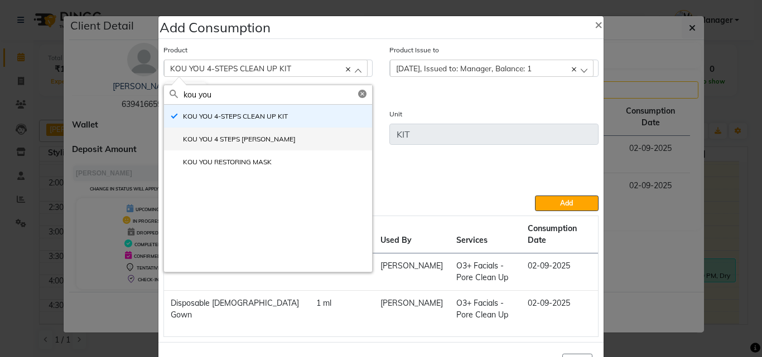
type input "kou you"
click at [259, 136] on label "KOU YOU 4 STEPS [PERSON_NAME]" at bounding box center [233, 139] width 126 height 10
type input "ml"
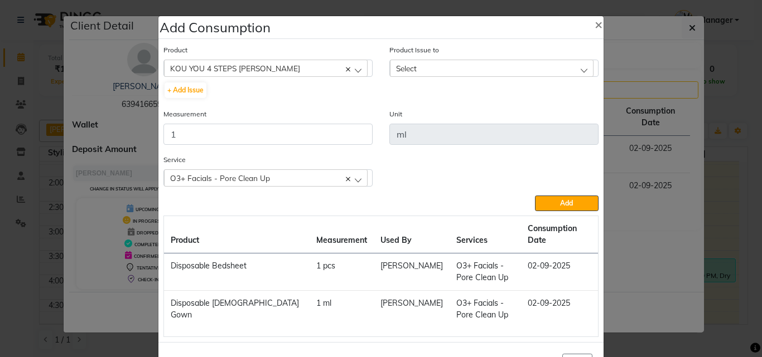
click at [442, 71] on div "Select" at bounding box center [492, 68] width 204 height 17
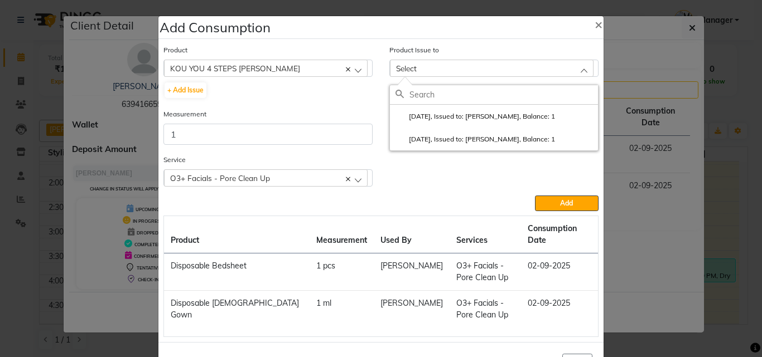
drag, startPoint x: 513, startPoint y: 114, endPoint x: 539, endPoint y: 146, distance: 40.8
click at [514, 114] on label "[DATE], Issued to: [PERSON_NAME], Balance: 1" at bounding box center [474, 117] width 159 height 10
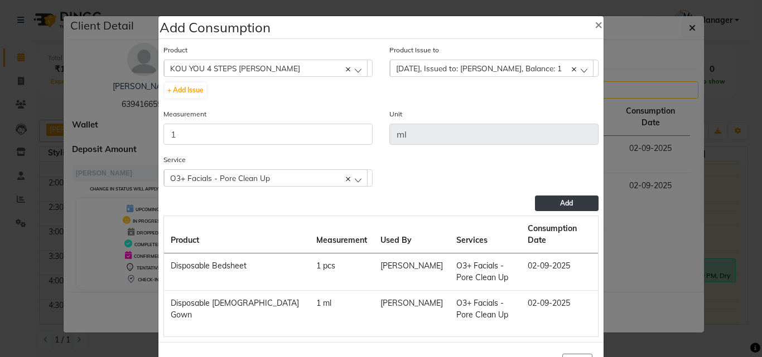
click at [550, 205] on button "Add" at bounding box center [567, 204] width 64 height 16
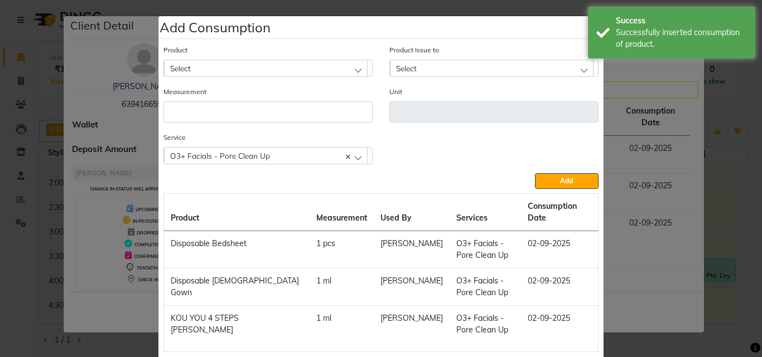
click at [206, 70] on div "Select" at bounding box center [266, 68] width 204 height 17
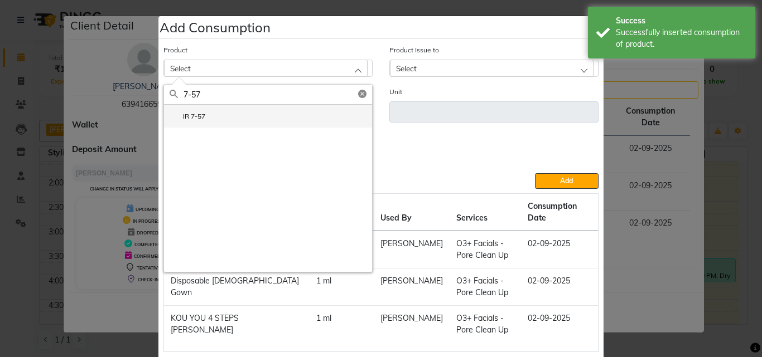
type input "7-57"
click at [194, 118] on label "IR 7-57" at bounding box center [188, 117] width 36 height 10
type input "ml"
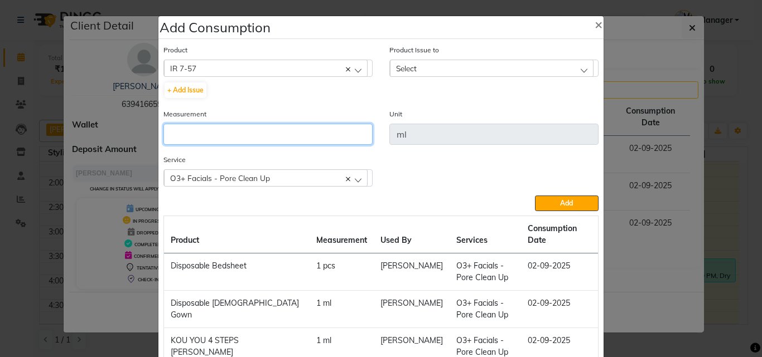
click at [194, 139] on input "number" at bounding box center [267, 134] width 209 height 21
type input "19.2"
click at [461, 71] on div "Select" at bounding box center [492, 68] width 204 height 17
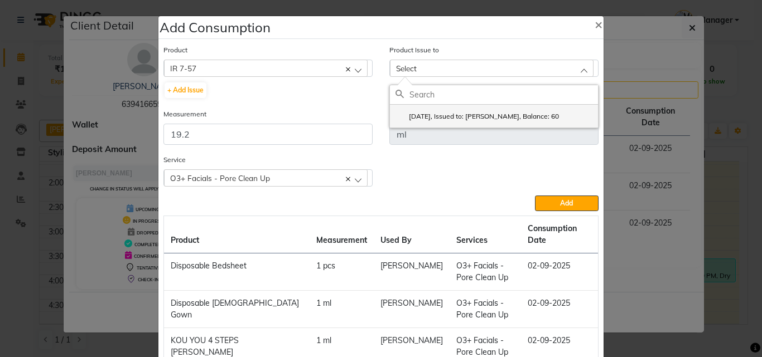
click at [467, 113] on label "[DATE], Issued to: [PERSON_NAME], Balance: 60" at bounding box center [476, 117] width 163 height 10
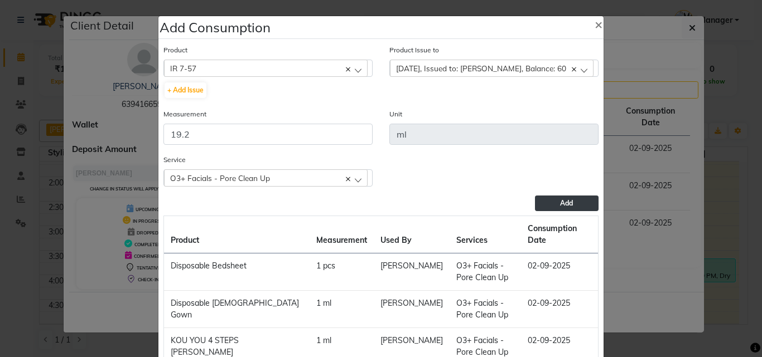
click at [552, 201] on button "Add" at bounding box center [567, 204] width 64 height 16
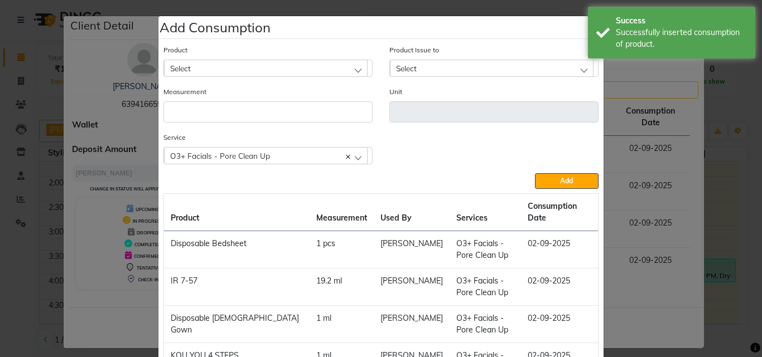
drag, startPoint x: 207, startPoint y: 74, endPoint x: 210, endPoint y: 66, distance: 8.7
click at [207, 74] on div "Select" at bounding box center [266, 68] width 204 height 17
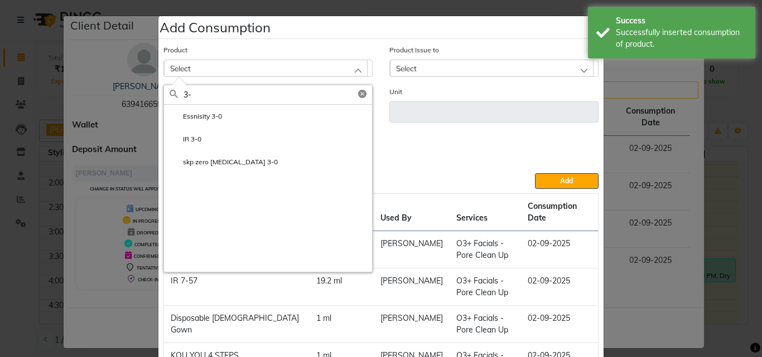
type input "3"
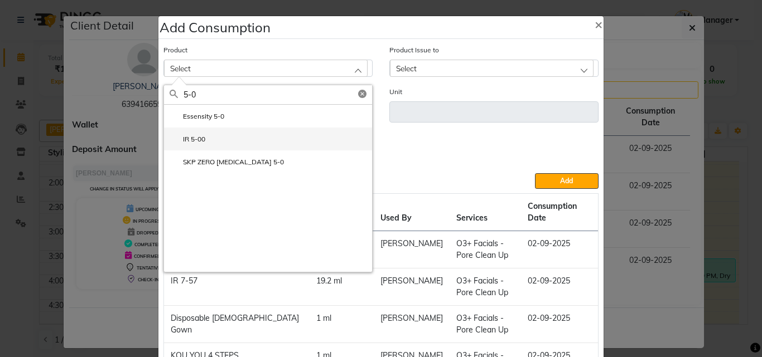
type input "5-0"
drag, startPoint x: 199, startPoint y: 139, endPoint x: 231, endPoint y: 122, distance: 36.9
click at [199, 139] on label "IR 5-00" at bounding box center [188, 139] width 36 height 10
type input "ml"
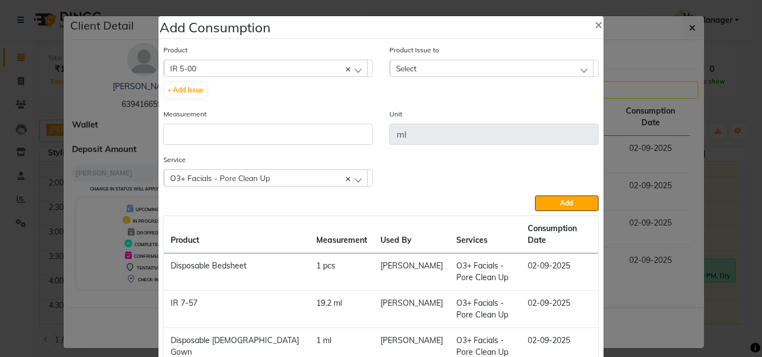
click at [253, 69] on div "IR 5-00" at bounding box center [266, 68] width 204 height 17
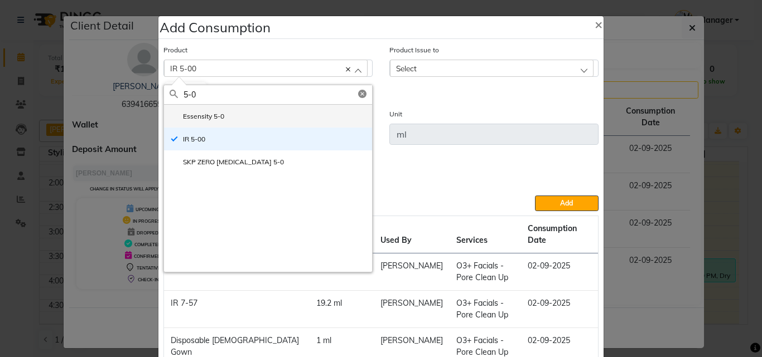
type input "5-0"
click at [210, 110] on li "Essensity 5-0" at bounding box center [268, 116] width 208 height 23
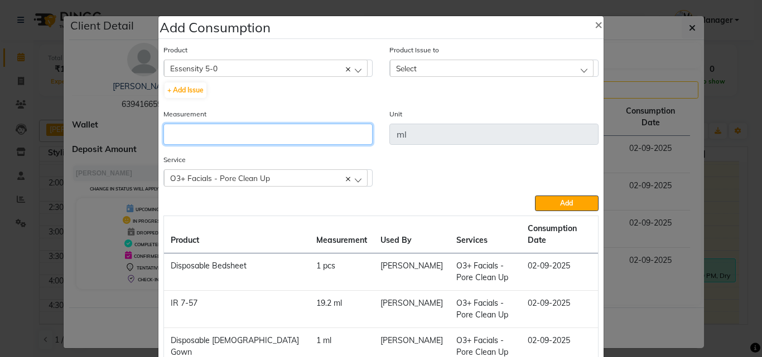
click at [211, 129] on input "number" at bounding box center [267, 134] width 209 height 21
type input "10.8"
click at [447, 79] on div "Product Issue to Select [DATE], Issued to: , Balance: 6.600000000000001 [DATE],…" at bounding box center [494, 76] width 226 height 64
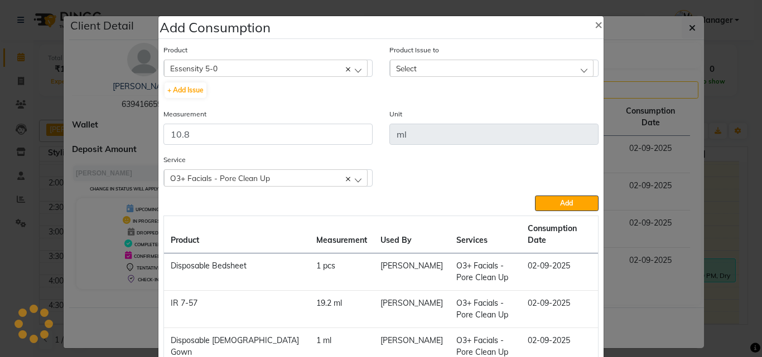
click at [458, 62] on div "Select" at bounding box center [492, 68] width 204 height 17
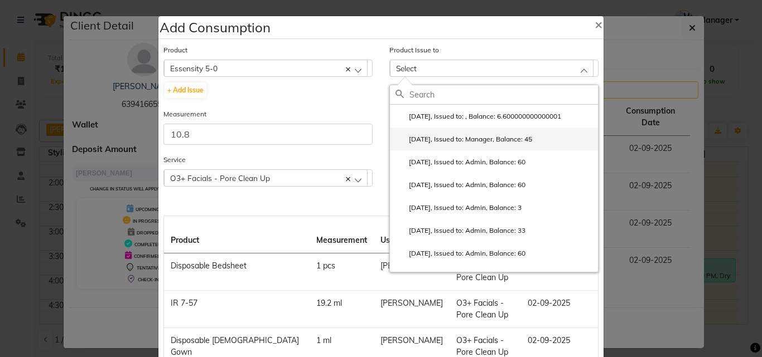
drag, startPoint x: 531, startPoint y: 138, endPoint x: 534, endPoint y: 152, distance: 13.7
click at [531, 138] on label "[DATE], Issued to: Manager, Balance: 45" at bounding box center [463, 139] width 137 height 10
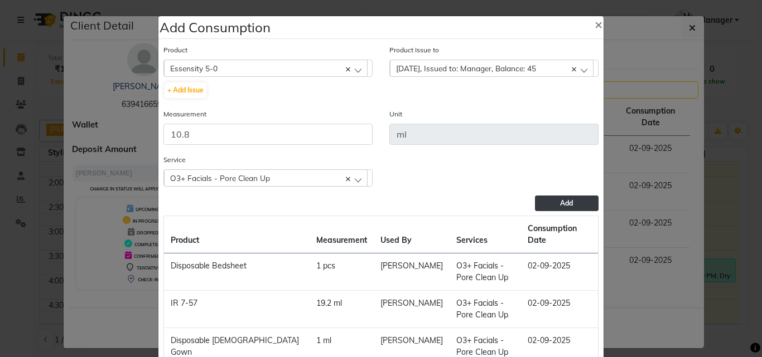
click at [560, 201] on span "Add" at bounding box center [566, 203] width 13 height 8
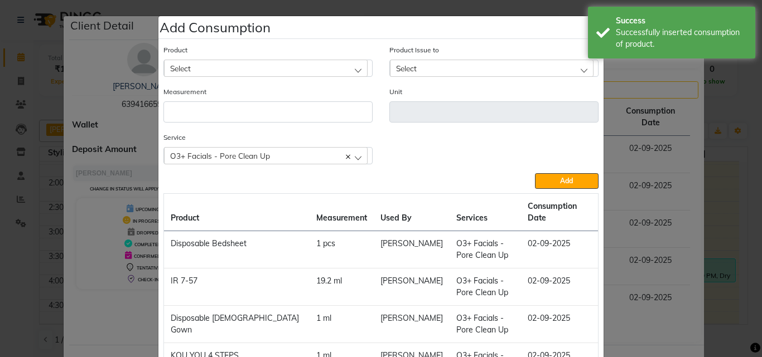
click at [255, 64] on div "Select" at bounding box center [266, 68] width 204 height 17
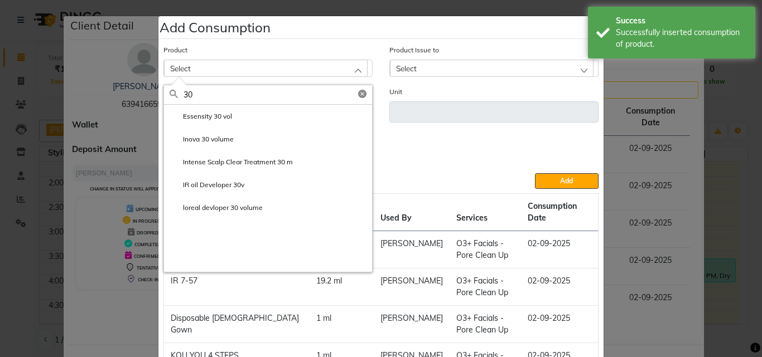
type input "3"
type input "20v"
click at [216, 114] on label "IR oil Developer 20v" at bounding box center [207, 117] width 75 height 10
type input "ml"
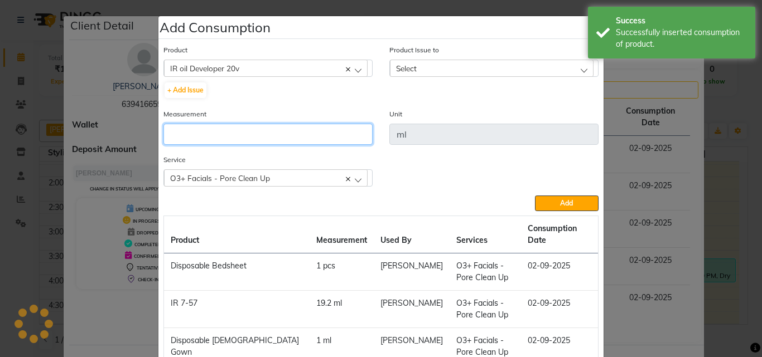
click at [219, 125] on input "number" at bounding box center [267, 134] width 209 height 21
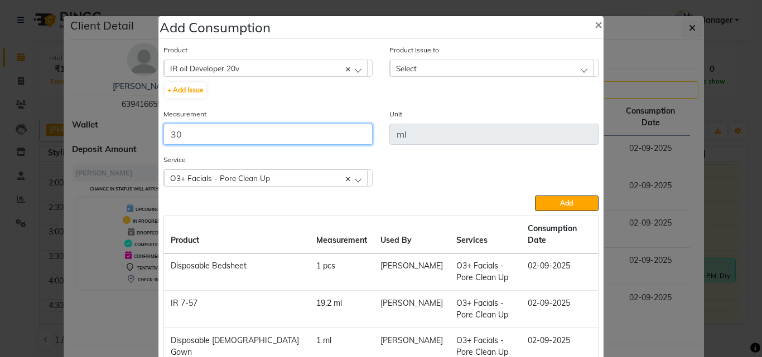
type input "30"
click at [426, 70] on div "Select" at bounding box center [492, 68] width 204 height 17
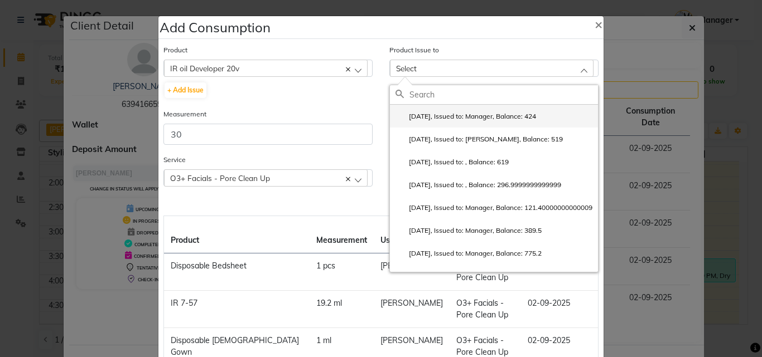
click at [467, 115] on label "[DATE], Issued to: Manager, Balance: 424" at bounding box center [465, 117] width 141 height 10
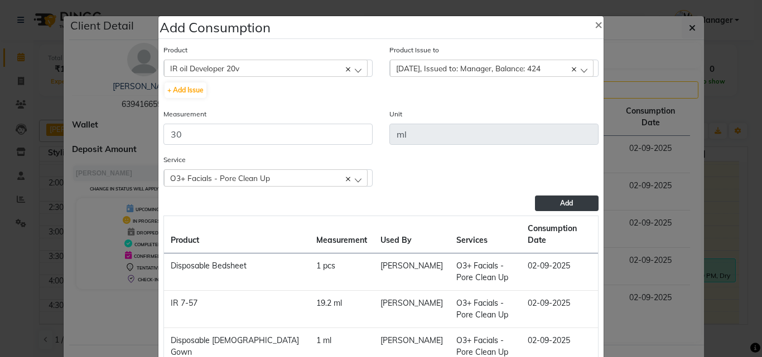
click at [568, 204] on span "Add" at bounding box center [566, 203] width 13 height 8
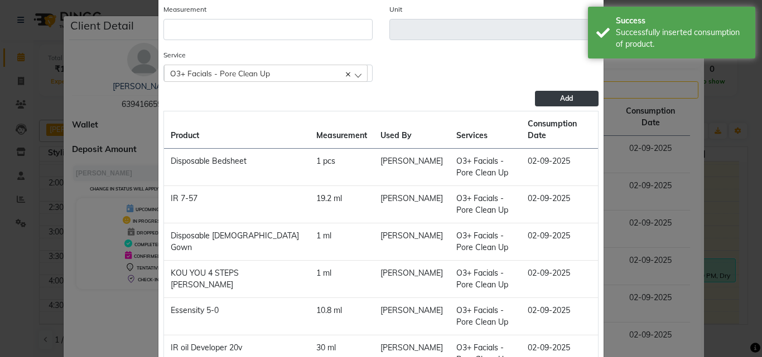
scroll to position [0, 0]
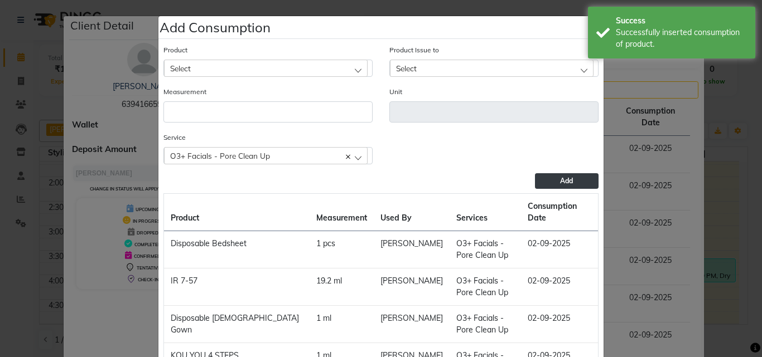
click at [257, 71] on div "Select" at bounding box center [266, 68] width 204 height 17
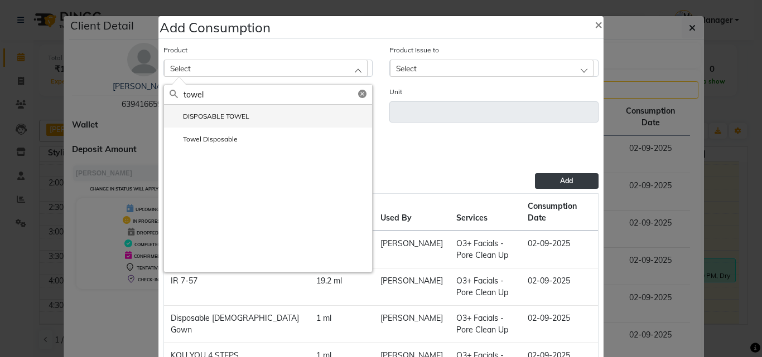
type input "towel"
click at [206, 114] on label "DISPOSABLE TOWEL" at bounding box center [210, 117] width 80 height 10
type input "ml"
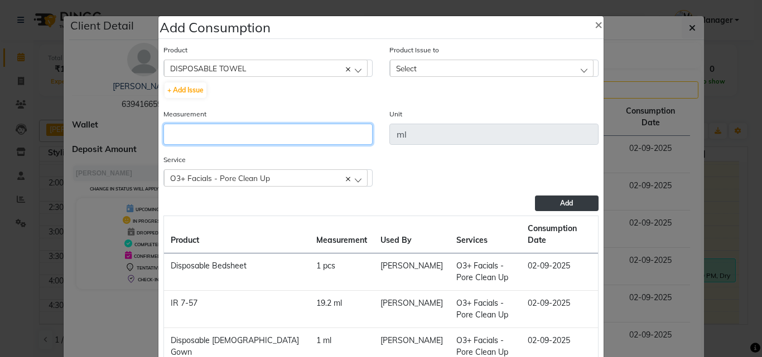
click at [240, 132] on input "number" at bounding box center [267, 134] width 209 height 21
type input "1"
drag, startPoint x: 472, startPoint y: 50, endPoint x: 465, endPoint y: 59, distance: 11.9
click at [466, 57] on div "Product Issue to Select [DATE], Issued to: Manager, Balance: 49949 [DATE], Issu…" at bounding box center [493, 60] width 209 height 33
click at [457, 72] on div "Select" at bounding box center [492, 68] width 204 height 17
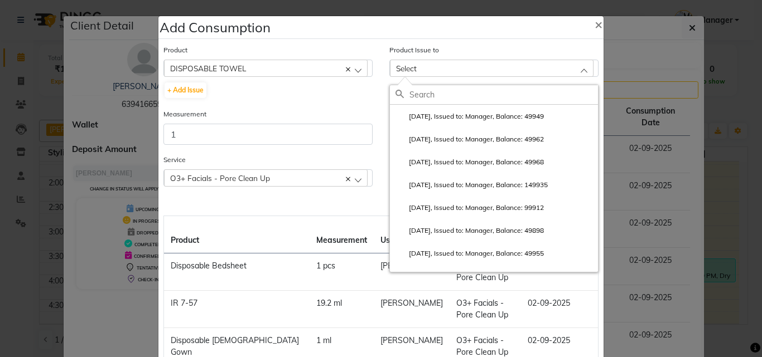
drag, startPoint x: 484, startPoint y: 112, endPoint x: 488, endPoint y: 127, distance: 15.0
click at [484, 113] on label "[DATE], Issued to: Manager, Balance: 49949" at bounding box center [469, 117] width 148 height 10
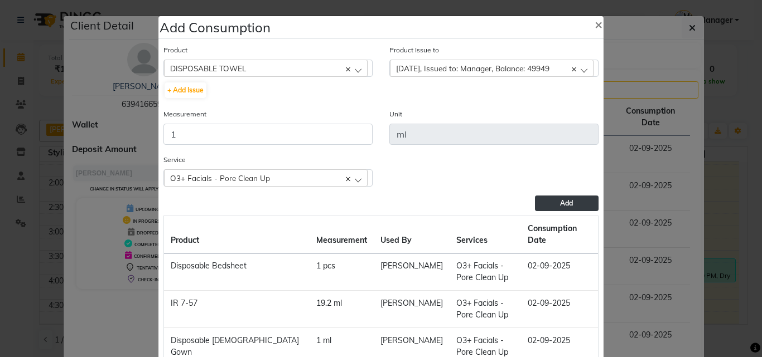
click at [549, 204] on button "Add" at bounding box center [567, 204] width 64 height 16
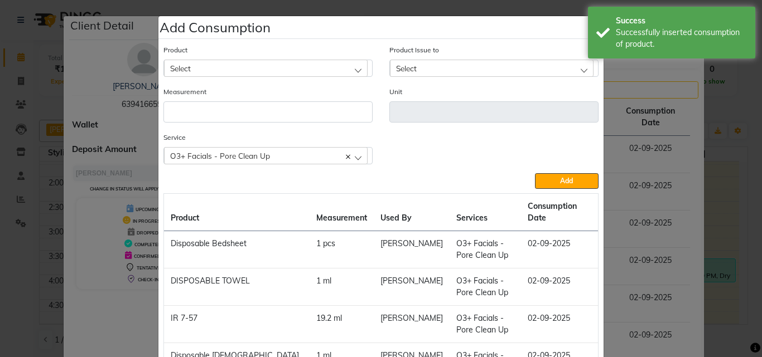
click at [211, 66] on div "Select" at bounding box center [266, 68] width 204 height 17
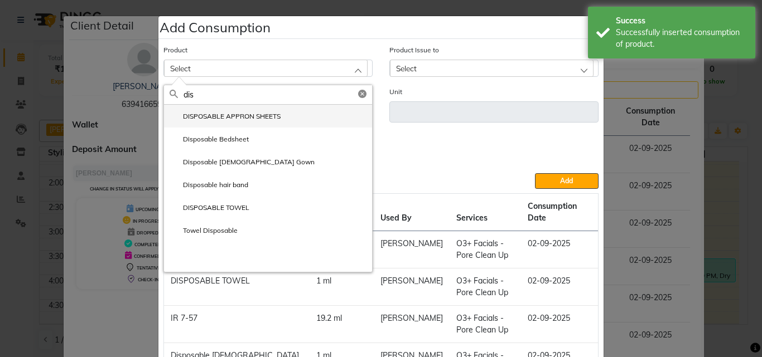
type input "dis"
click at [225, 118] on label "DISPOSABLE APPRON SHEETS" at bounding box center [225, 117] width 111 height 10
type input "ml"
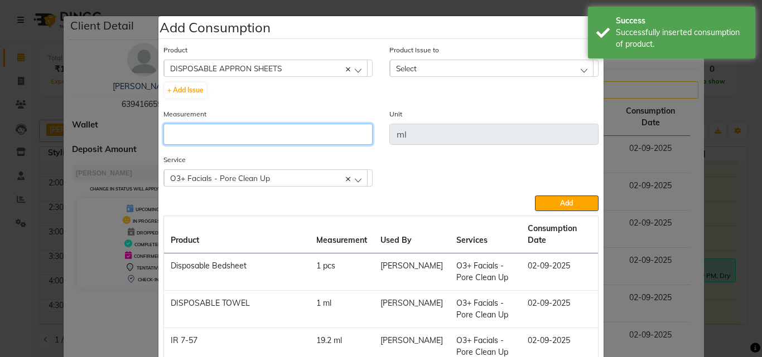
click at [242, 136] on input "number" at bounding box center [267, 134] width 209 height 21
type input "1"
click at [470, 79] on div "Product Issue to Select [DATE], Issued to: Manager, Balance: 49938 [DATE], Issu…" at bounding box center [494, 76] width 226 height 64
click at [480, 65] on div "Select" at bounding box center [492, 68] width 204 height 17
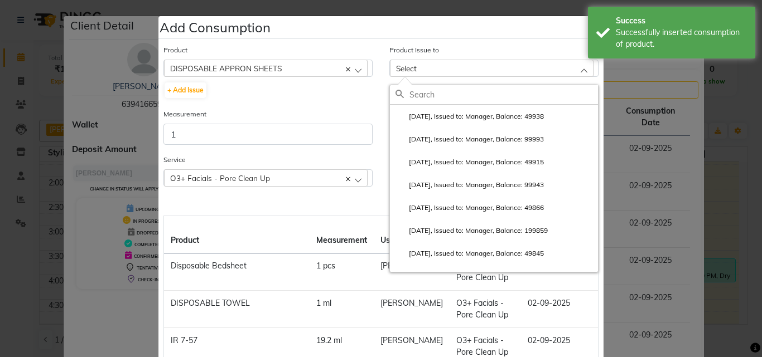
drag, startPoint x: 505, startPoint y: 107, endPoint x: 525, endPoint y: 133, distance: 33.0
click at [505, 108] on li "[DATE], Issued to: Manager, Balance: 49938" at bounding box center [494, 116] width 208 height 23
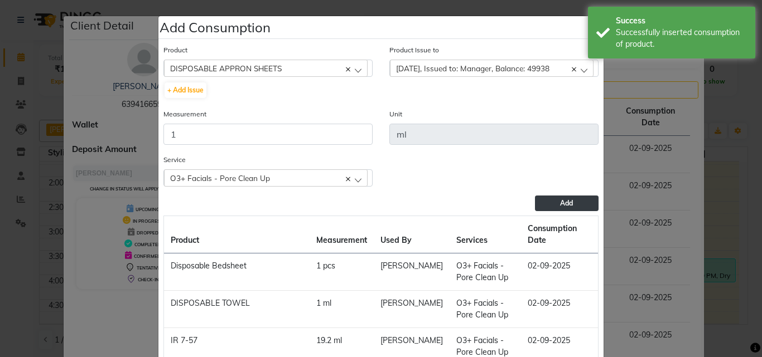
click at [583, 206] on button "Add" at bounding box center [567, 204] width 64 height 16
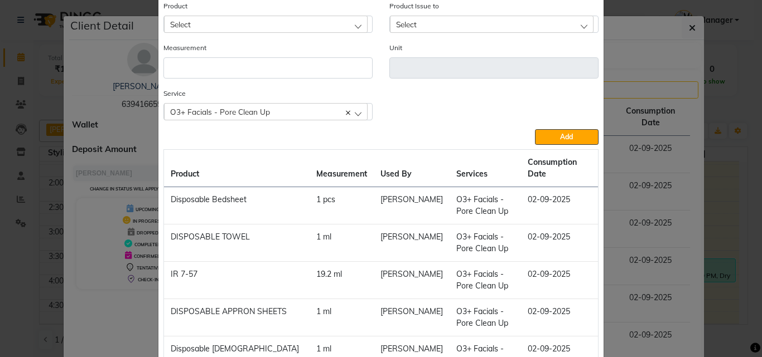
scroll to position [8, 0]
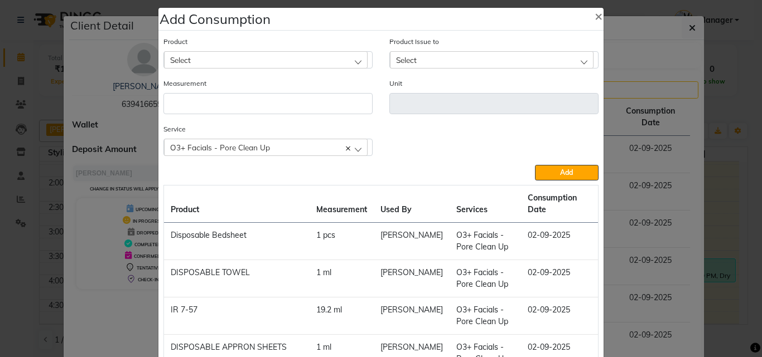
click at [250, 59] on div "Select" at bounding box center [266, 59] width 204 height 17
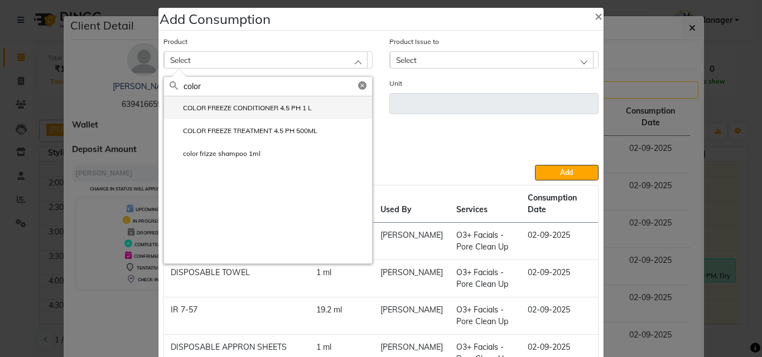
type input "color"
click at [250, 101] on li "COLOR FREEZE CONDITIONER 4.5 PH 1 L" at bounding box center [268, 107] width 208 height 23
type input "ml"
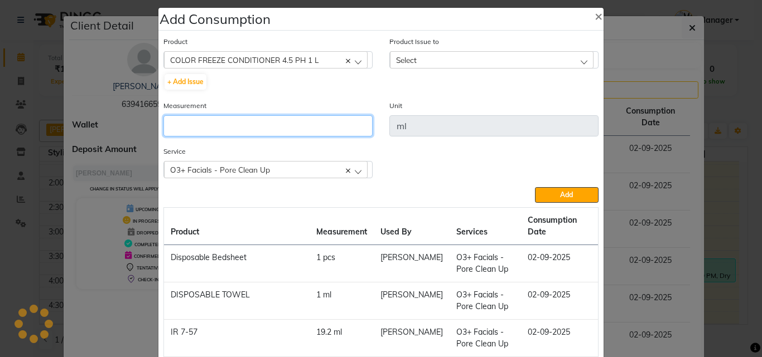
click at [257, 129] on input "number" at bounding box center [267, 125] width 209 height 21
type input "10"
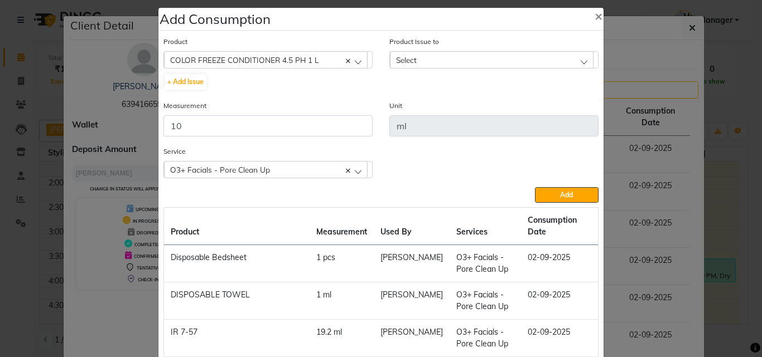
drag, startPoint x: 447, startPoint y: 56, endPoint x: 449, endPoint y: 93, distance: 36.9
click at [447, 57] on div "Select" at bounding box center [492, 59] width 204 height 17
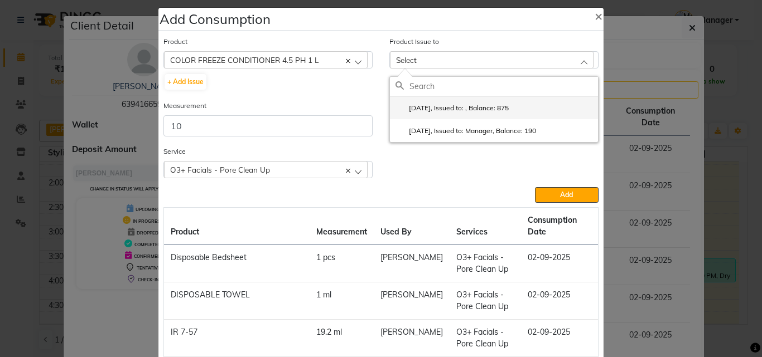
click at [451, 104] on li "[DATE], Issued to: , Balance: 875" at bounding box center [494, 107] width 208 height 23
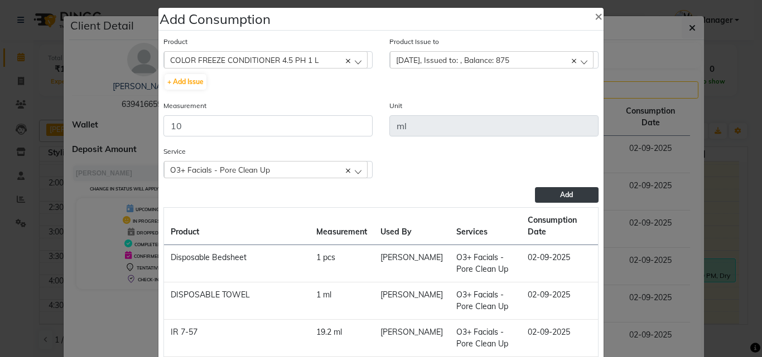
click at [552, 191] on button "Add" at bounding box center [567, 195] width 64 height 16
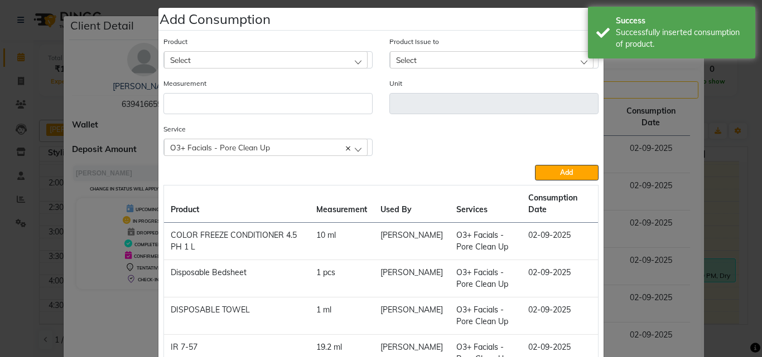
click at [247, 55] on div "Select" at bounding box center [266, 59] width 204 height 17
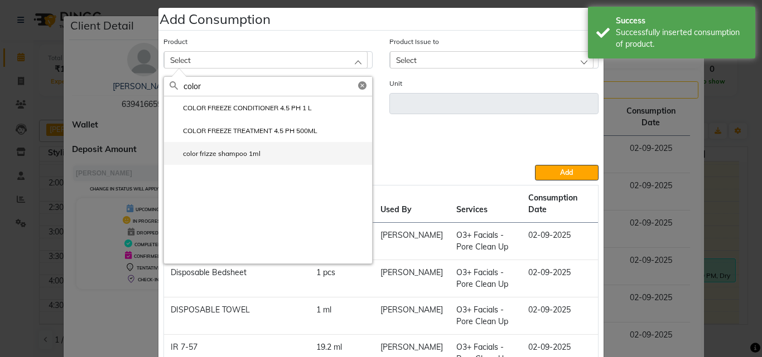
type input "color"
click at [240, 157] on label "color frizze shampoo 1ml" at bounding box center [215, 154] width 91 height 10
type input "ml"
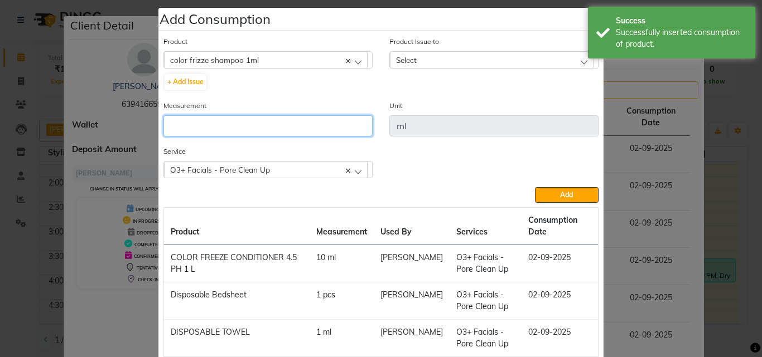
click at [296, 129] on input "number" at bounding box center [267, 125] width 209 height 21
type input "10"
click at [460, 60] on div "Select" at bounding box center [492, 59] width 204 height 17
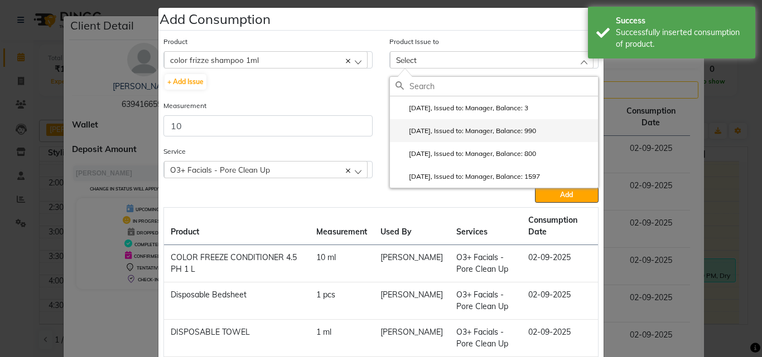
click at [513, 128] on label "[DATE], Issued to: Manager, Balance: 990" at bounding box center [465, 131] width 141 height 10
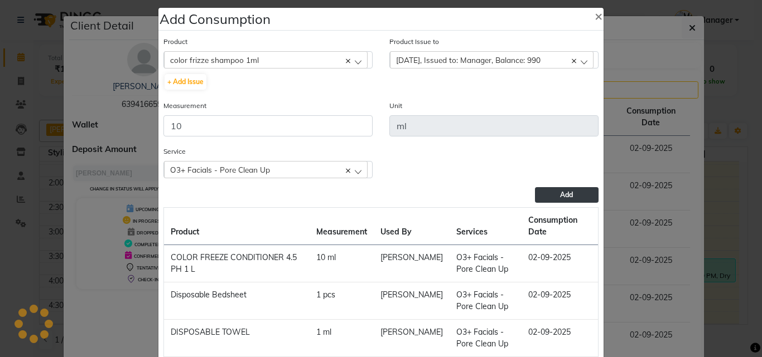
click at [567, 197] on span "Add" at bounding box center [566, 195] width 13 height 8
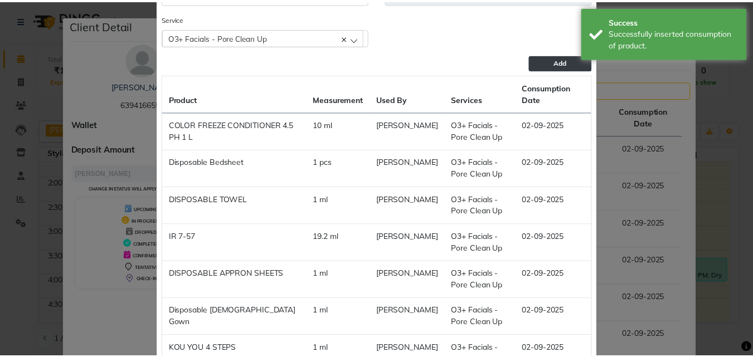
scroll to position [318, 0]
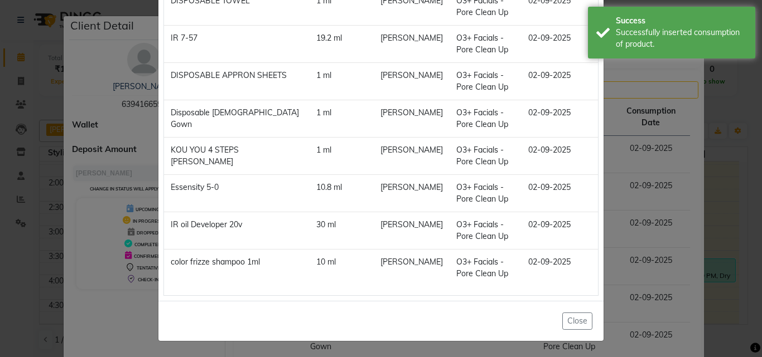
click at [719, 185] on ngb-modal-window "Add Consumption × Product Select 4-88 Product Issue to Select [DATE], Issued to…" at bounding box center [381, 178] width 762 height 357
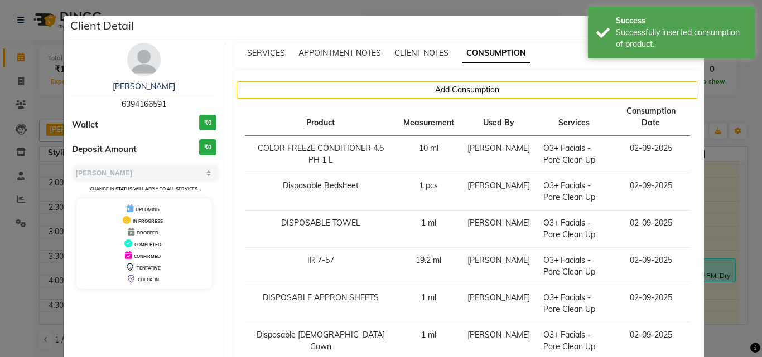
click at [719, 192] on ngb-modal-window "Add Consumption × Product Select 4-88 Product Issue to Select [DATE], Issued to…" at bounding box center [381, 178] width 762 height 357
click at [718, 195] on ngb-modal-window "Client Detail [PERSON_NAME] 6394166591 Wallet ₹0 Deposit Amount ₹0 Select MARK …" at bounding box center [381, 178] width 762 height 357
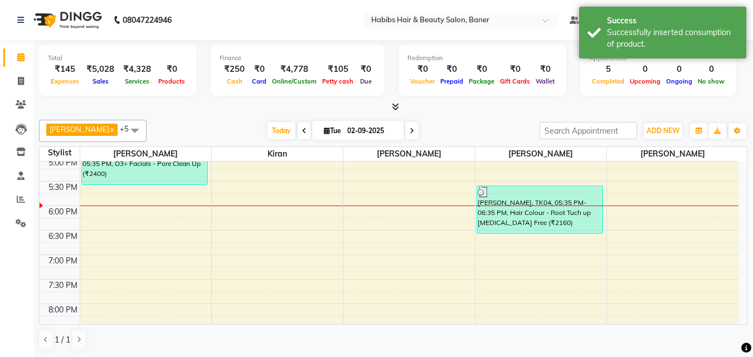
scroll to position [279, 0]
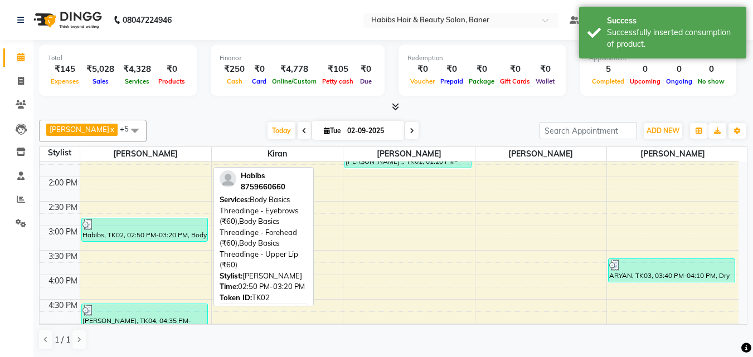
click at [158, 233] on div "Habibs, TK02, 02:50 PM-03:20 PM, Body Basics Threadinge - Eyebrows (₹60),Body B…" at bounding box center [145, 230] width 126 height 23
select select "3"
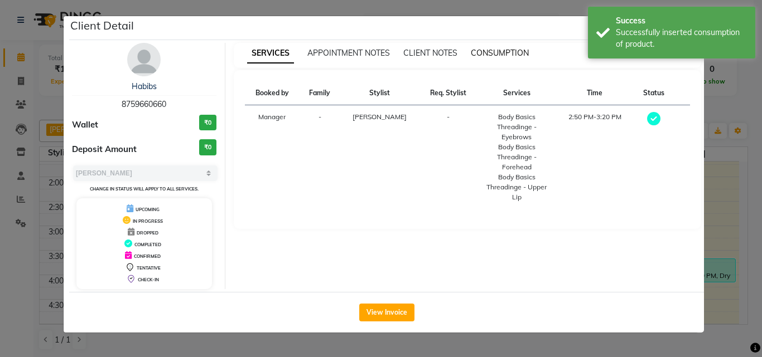
click at [483, 50] on span "CONSUMPTION" at bounding box center [500, 53] width 58 height 10
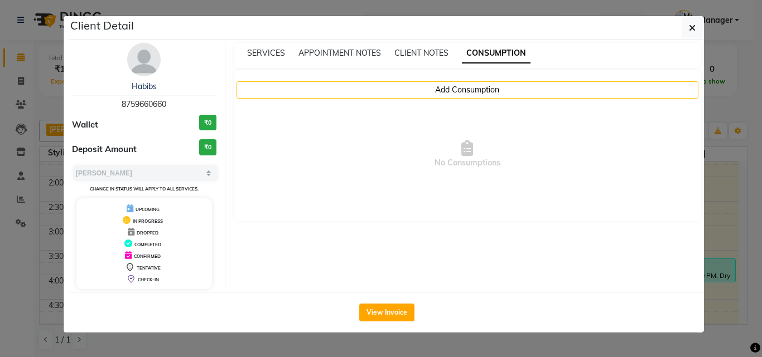
click at [718, 197] on ngb-modal-window "Client Detail Habibs 8759660660 Wallet ₹0 Deposit Amount ₹0 Select MARK DONE UP…" at bounding box center [381, 178] width 762 height 357
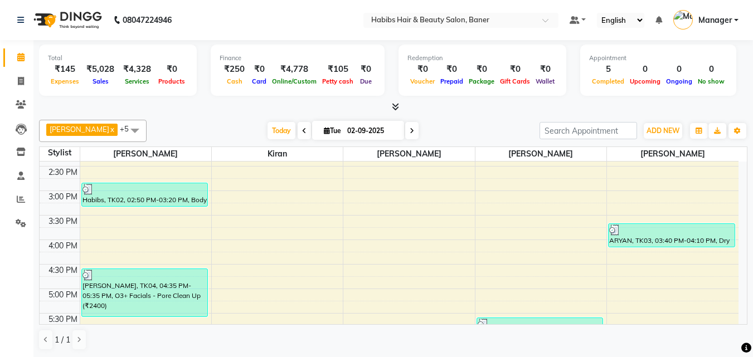
scroll to position [446, 0]
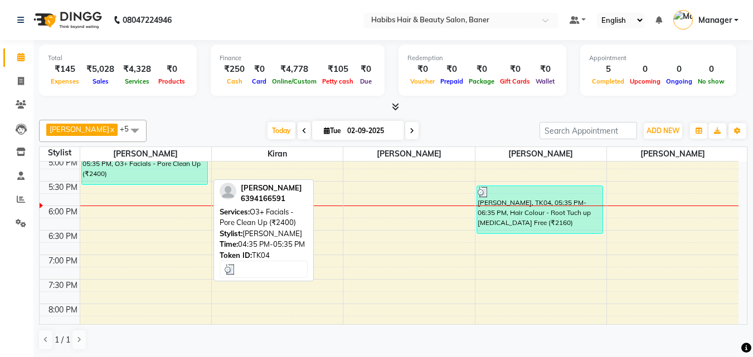
click at [181, 175] on div "[PERSON_NAME], TK04, 04:35 PM-05:35 PM, O3+ Facials - Pore Clean Up (₹2400)" at bounding box center [145, 160] width 126 height 47
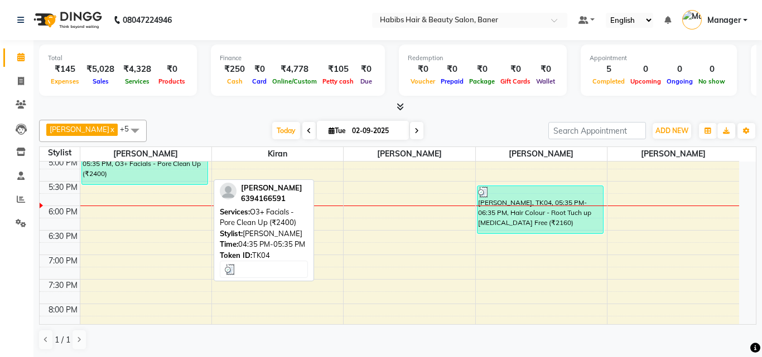
select select "3"
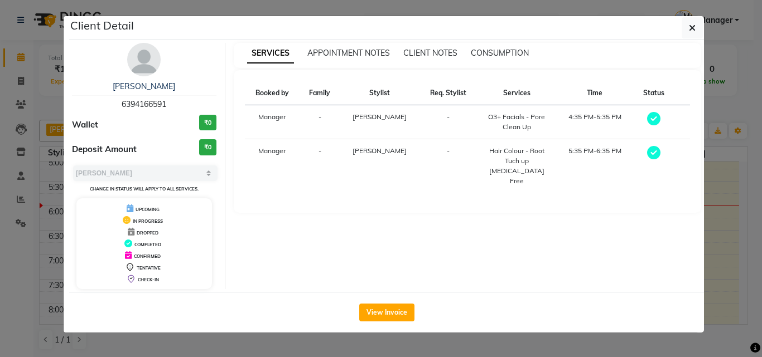
click at [722, 214] on ngb-modal-window "Client Detail [PERSON_NAME] 6394166591 Wallet ₹0 Deposit Amount ₹0 Select MARK …" at bounding box center [381, 178] width 762 height 357
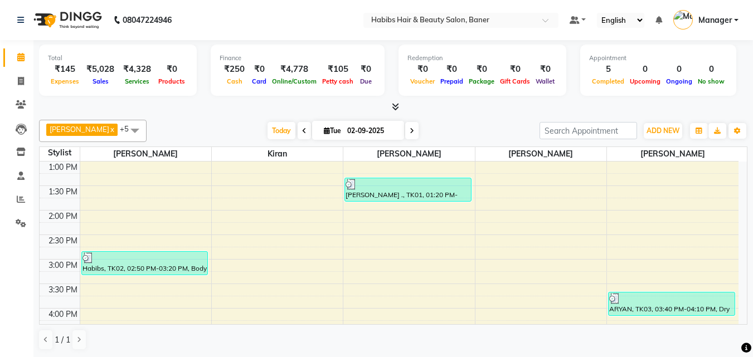
scroll to position [223, 0]
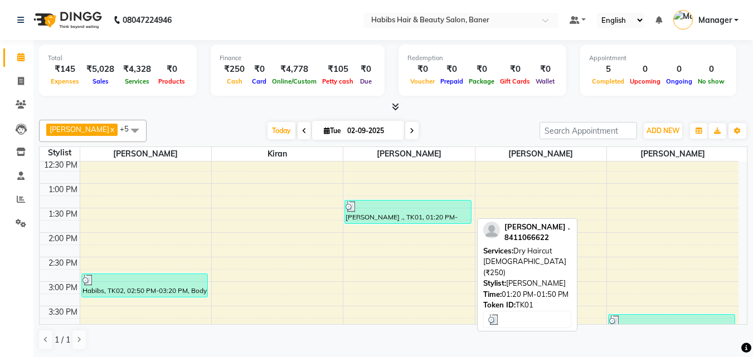
click at [386, 216] on div "[PERSON_NAME] ., TK01, 01:20 PM-01:50 PM, Dry Haircut [DEMOGRAPHIC_DATA] (₹250)" at bounding box center [408, 212] width 126 height 23
select select "3"
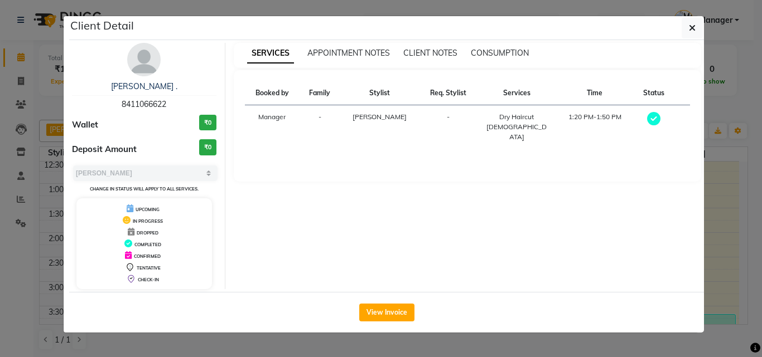
drag, startPoint x: 496, startPoint y: 55, endPoint x: 487, endPoint y: 71, distance: 18.7
click at [496, 54] on span "CONSUMPTION" at bounding box center [500, 53] width 58 height 10
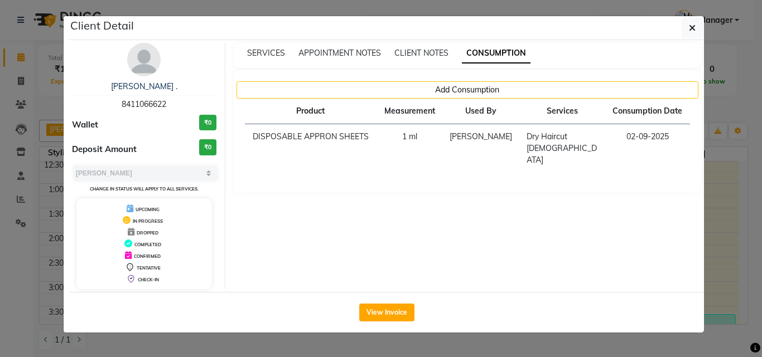
click at [720, 187] on ngb-modal-window "Client Detail [PERSON_NAME] . 8411066622 Wallet ₹0 Deposit Amount ₹0 Select MAR…" at bounding box center [381, 178] width 762 height 357
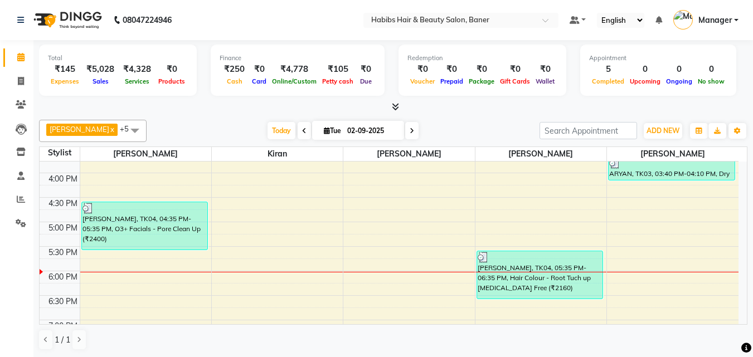
scroll to position [390, 0]
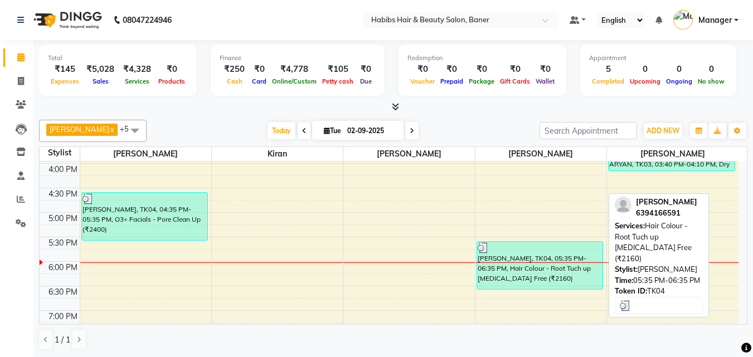
click at [550, 254] on div "[PERSON_NAME], TK04, 05:35 PM-06:35 PM, Hair Colour - Root Tuch up [MEDICAL_DAT…" at bounding box center [540, 265] width 126 height 47
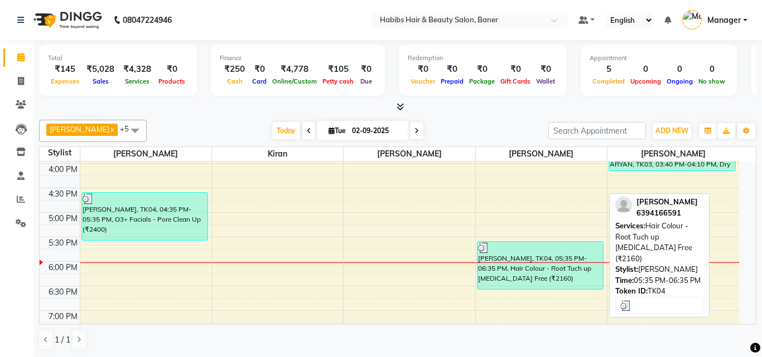
select select "3"
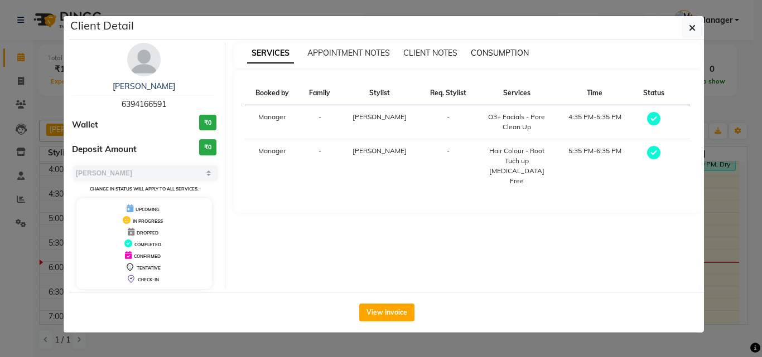
click at [502, 52] on span "CONSUMPTION" at bounding box center [500, 53] width 58 height 10
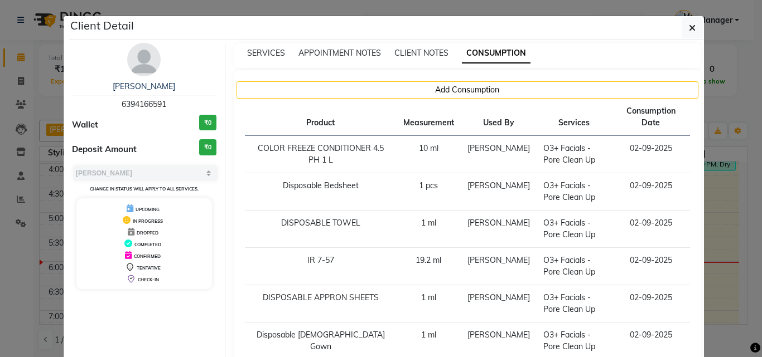
click at [723, 221] on ngb-modal-window "Client Detail [PERSON_NAME] 6394166591 Wallet ₹0 Deposit Amount ₹0 Select MARK …" at bounding box center [381, 178] width 762 height 357
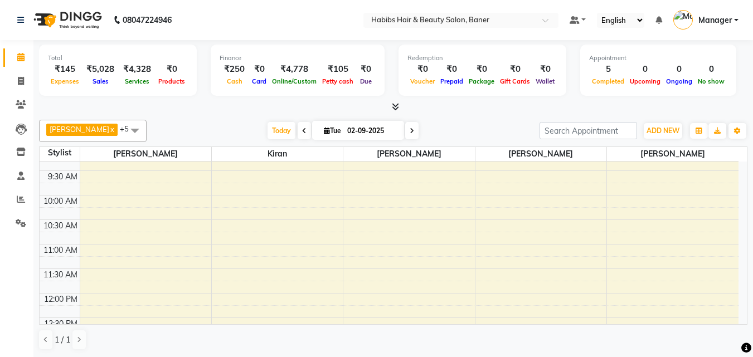
scroll to position [279, 0]
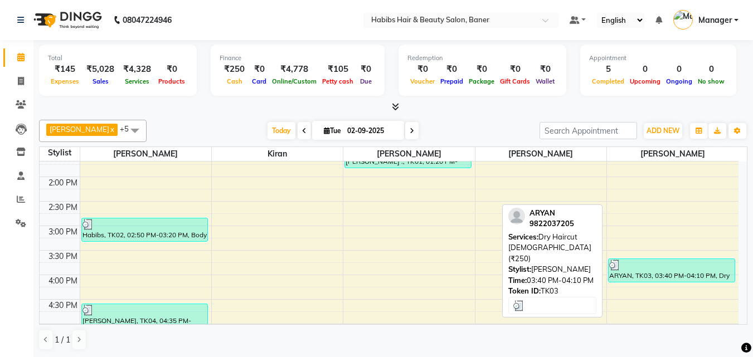
click at [665, 268] on div at bounding box center [672, 265] width 125 height 11
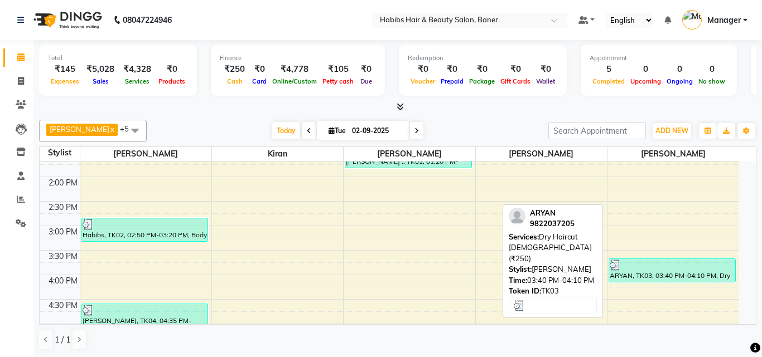
select select "3"
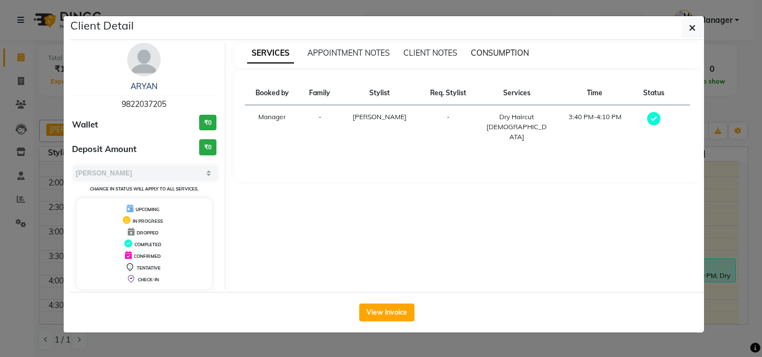
click at [504, 52] on span "CONSUMPTION" at bounding box center [500, 53] width 58 height 10
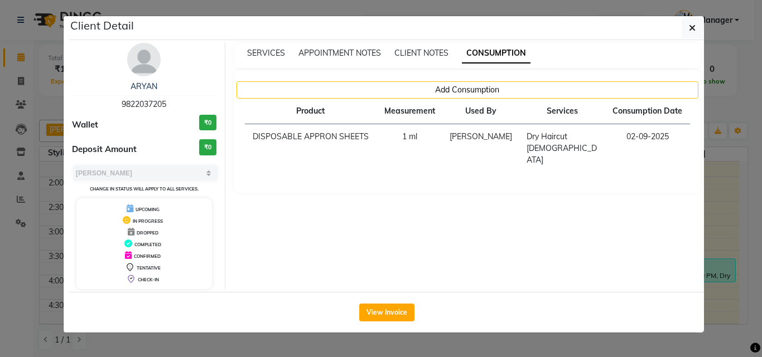
click at [728, 201] on ngb-modal-window "Client Detail ARYAN 9822037205 Wallet ₹0 Deposit Amount ₹0 Select MARK DONE UPC…" at bounding box center [381, 178] width 762 height 357
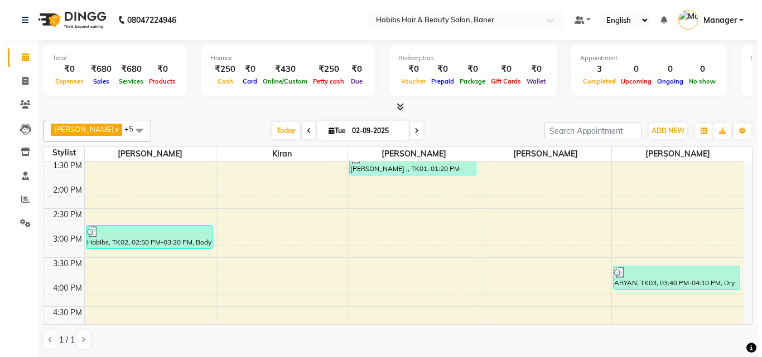
scroll to position [279, 0]
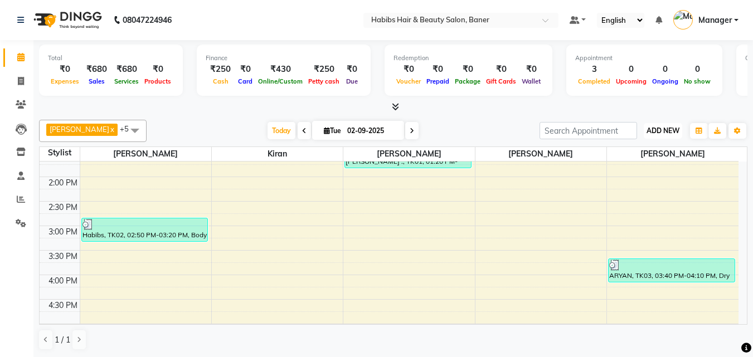
click at [668, 130] on button "ADD NEW Toggle Dropdown" at bounding box center [663, 131] width 38 height 16
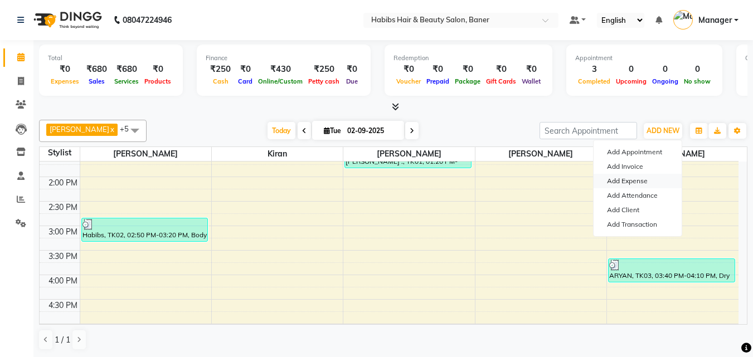
click at [637, 181] on link "Add Expense" at bounding box center [638, 181] width 88 height 14
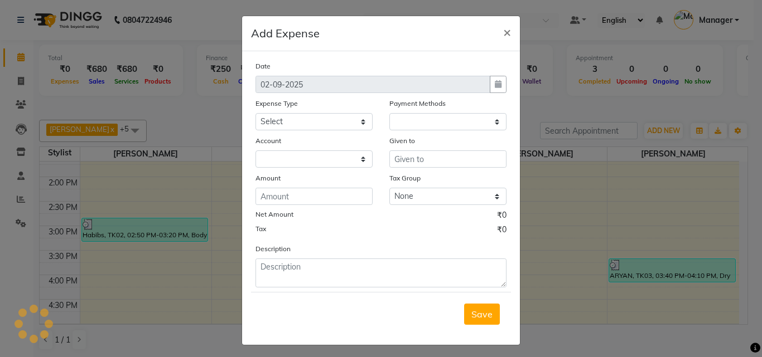
select select "1"
select select "4285"
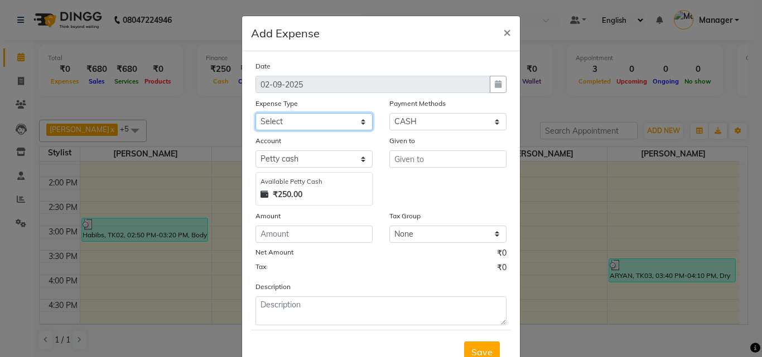
click at [302, 127] on select "Select client coffee client refund clint snacks CLINT TEA CLINT WATER BOTTEL DA…" at bounding box center [313, 121] width 117 height 17
select select "21008"
click at [255, 113] on select "Select client coffee client refund clint snacks CLINT TEA CLINT WATER BOTTEL DA…" at bounding box center [313, 121] width 117 height 17
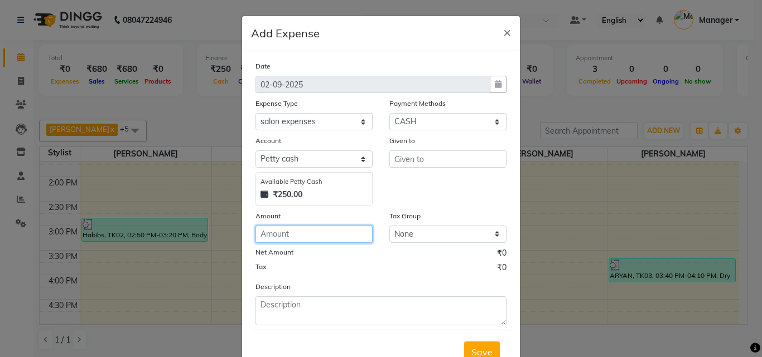
click at [308, 236] on input "number" at bounding box center [313, 234] width 117 height 17
type input "80"
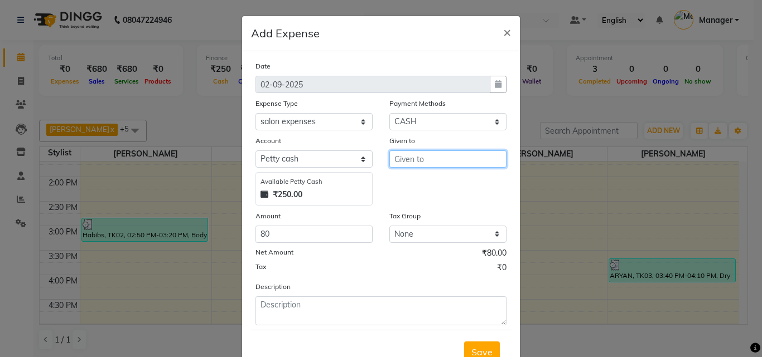
click at [413, 161] on input "text" at bounding box center [447, 159] width 117 height 17
click at [439, 209] on button "M anager" at bounding box center [434, 201] width 88 height 18
type input "Manager"
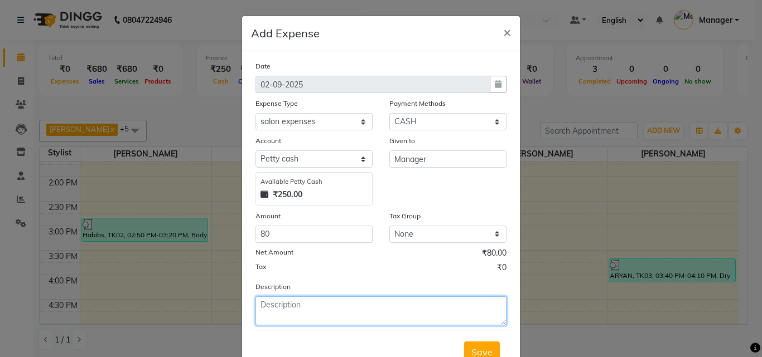
click at [367, 300] on textarea at bounding box center [380, 311] width 251 height 29
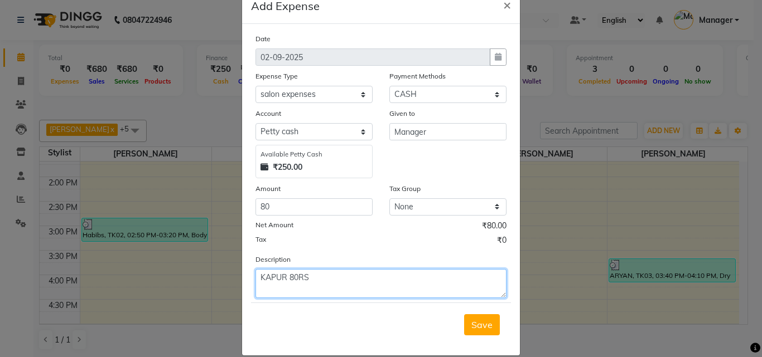
scroll to position [42, 0]
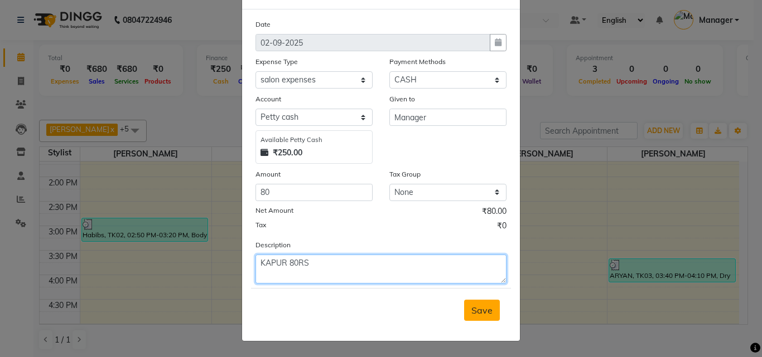
type textarea "KAPUR 80RS"
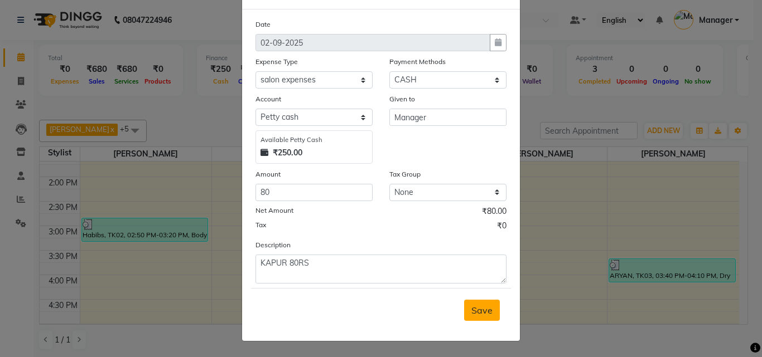
click at [487, 308] on span "Save" at bounding box center [481, 310] width 21 height 11
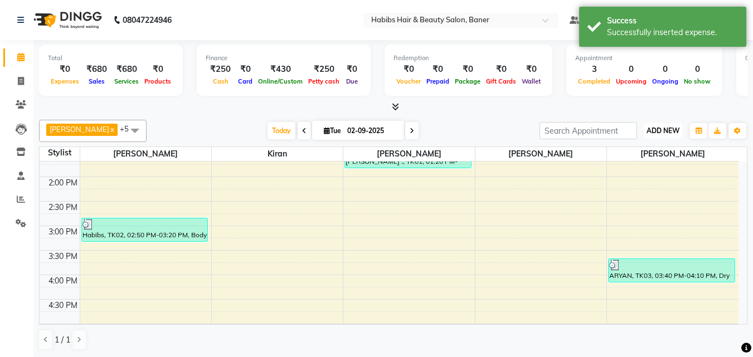
click at [666, 128] on span "ADD NEW" at bounding box center [663, 131] width 33 height 8
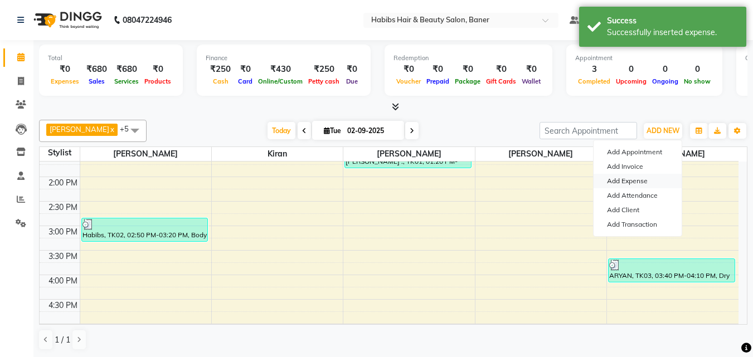
click at [636, 180] on link "Add Expense" at bounding box center [638, 181] width 88 height 14
select select "1"
select select "4285"
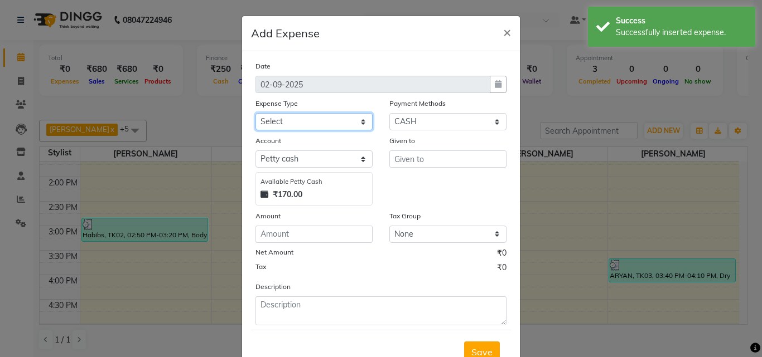
click at [310, 124] on select "Select client coffee client refund clint snacks CLINT TEA CLINT WATER BOTTEL DA…" at bounding box center [313, 121] width 117 height 17
click at [255, 113] on select "Select client coffee client refund clint snacks CLINT TEA CLINT WATER BOTTEL DA…" at bounding box center [313, 121] width 117 height 17
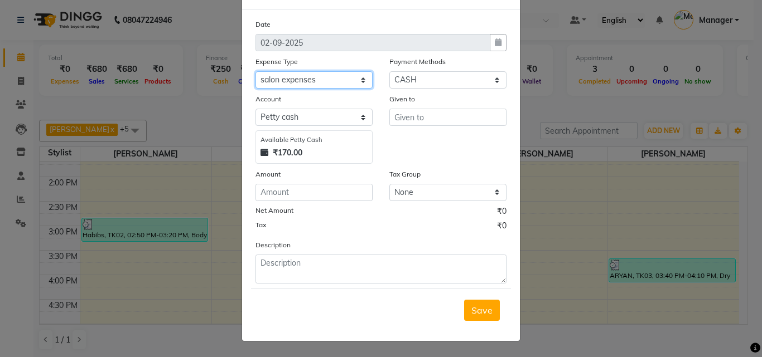
click at [308, 75] on select "Select client coffee client refund clint snacks CLINT TEA CLINT WATER BOTTEL DA…" at bounding box center [313, 79] width 117 height 17
select select "20892"
click at [255, 71] on select "Select client coffee client refund clint snacks CLINT TEA CLINT WATER BOTTEL DA…" at bounding box center [313, 79] width 117 height 17
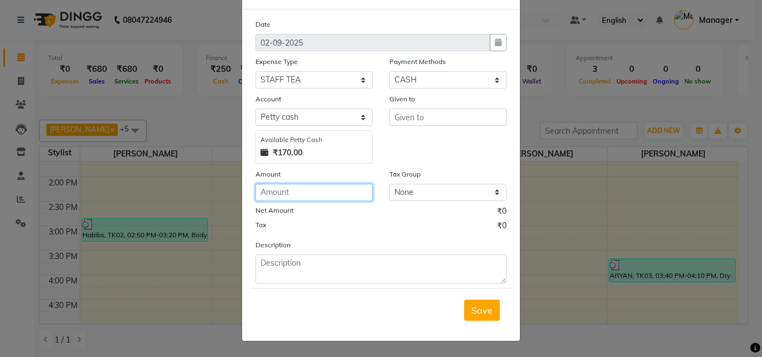
click at [323, 191] on input "number" at bounding box center [313, 192] width 117 height 17
type input "60"
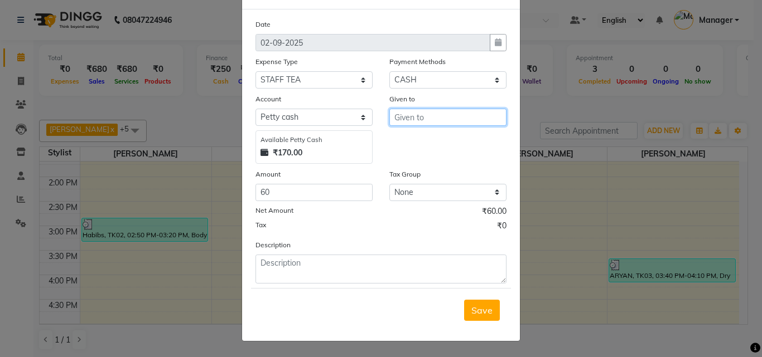
click at [438, 114] on input "text" at bounding box center [447, 117] width 117 height 17
click at [446, 163] on button "M anager" at bounding box center [434, 159] width 88 height 18
type input "Manager"
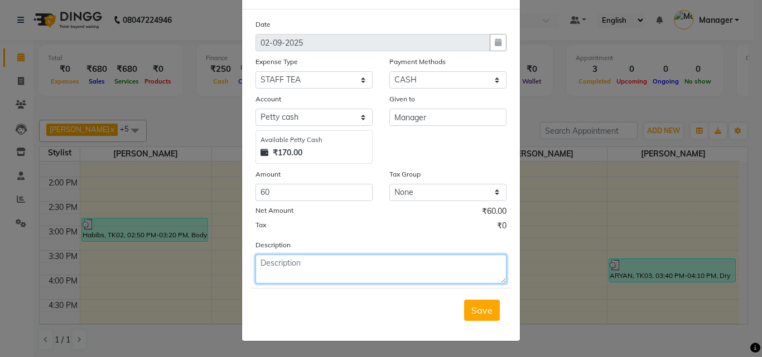
click at [392, 277] on textarea at bounding box center [380, 269] width 251 height 29
type textarea "STAFF TEA 60RS"
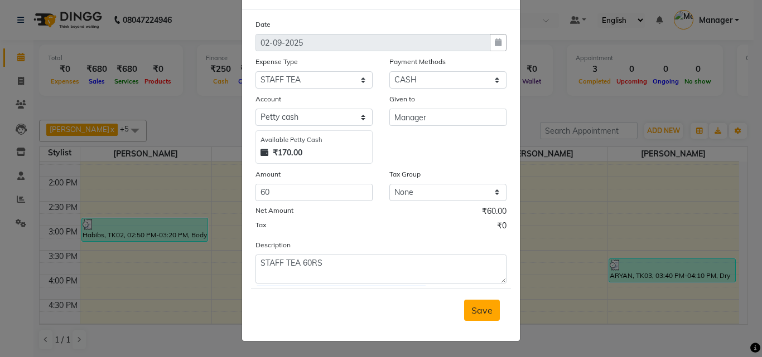
click at [478, 307] on span "Save" at bounding box center [481, 310] width 21 height 11
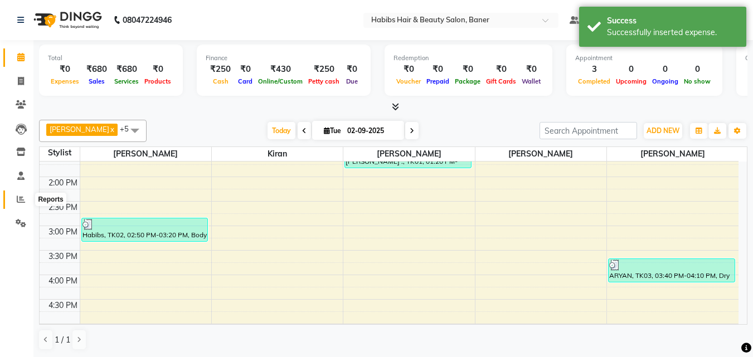
click at [19, 202] on icon at bounding box center [21, 199] width 8 height 8
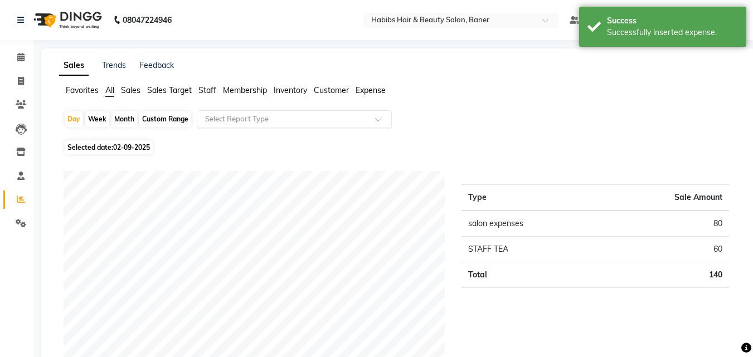
click at [220, 117] on input "text" at bounding box center [283, 119] width 161 height 11
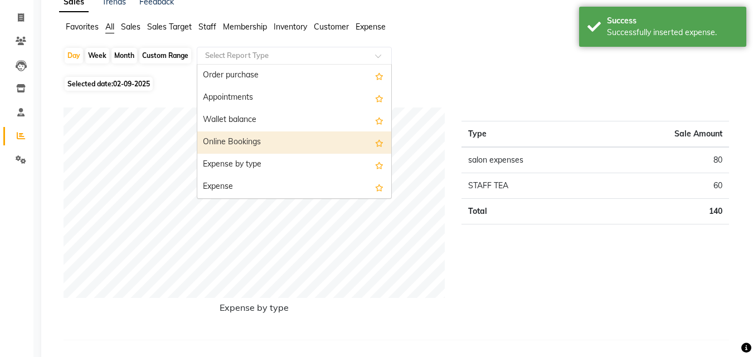
scroll to position [93, 0]
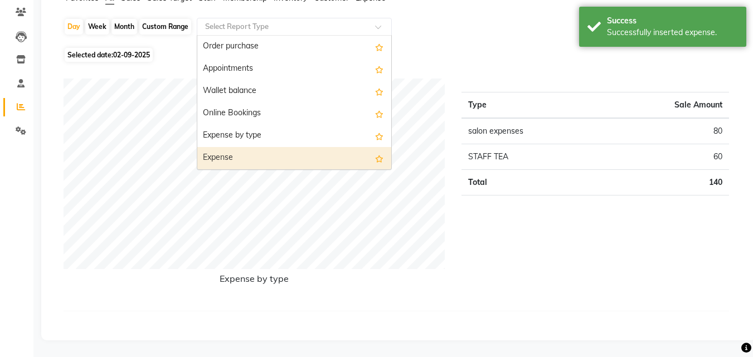
click at [224, 153] on div "Expense" at bounding box center [294, 158] width 194 height 22
select select "csv"
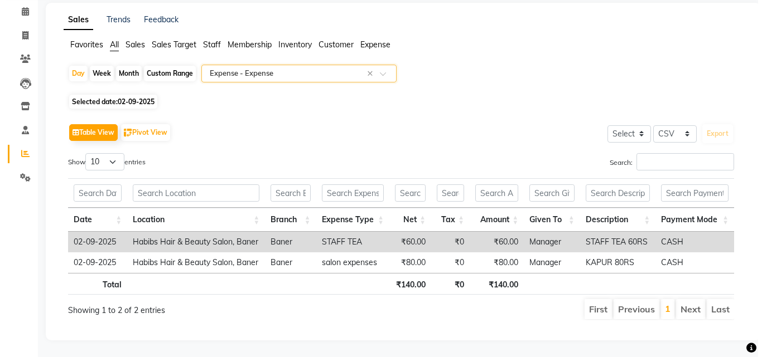
scroll to position [0, 0]
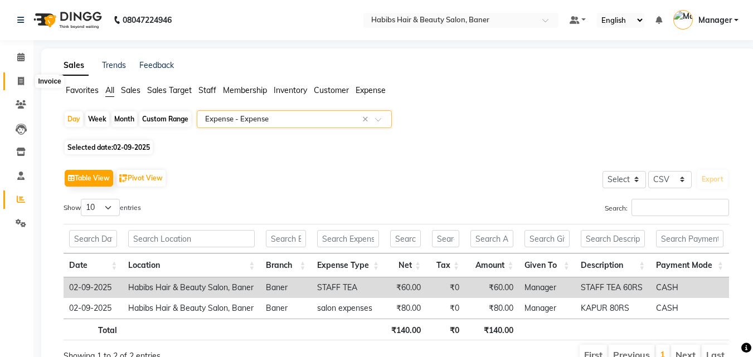
click at [18, 83] on icon at bounding box center [21, 81] width 6 height 8
select select "5356"
select select "service"
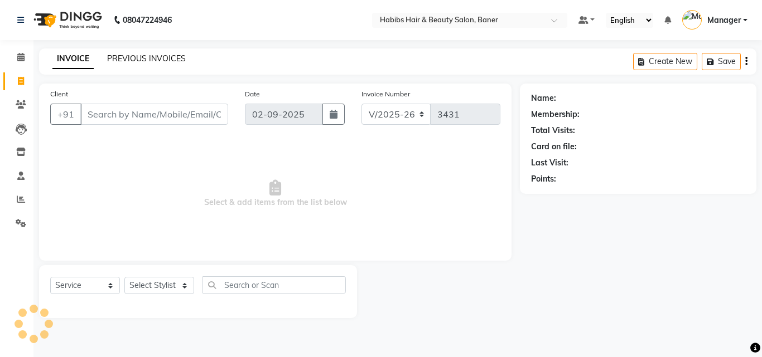
click at [118, 56] on link "PREVIOUS INVOICES" at bounding box center [146, 59] width 79 height 10
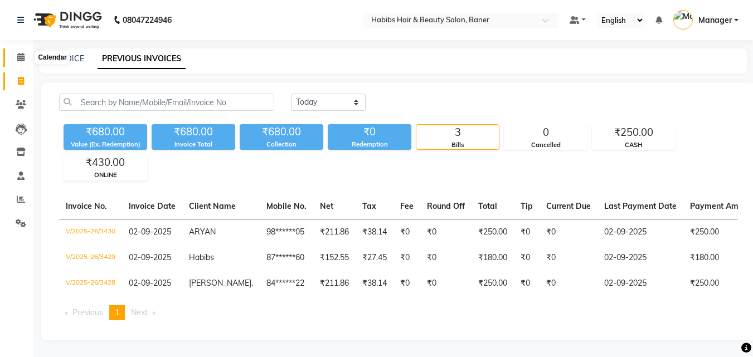
click at [26, 54] on span at bounding box center [21, 57] width 20 height 13
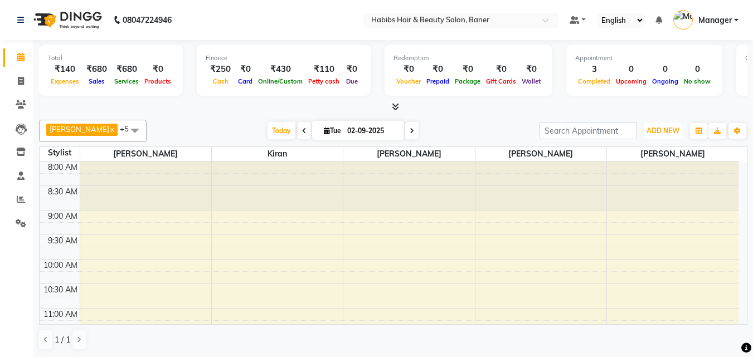
click at [662, 128] on span "ADD NEW" at bounding box center [663, 131] width 33 height 8
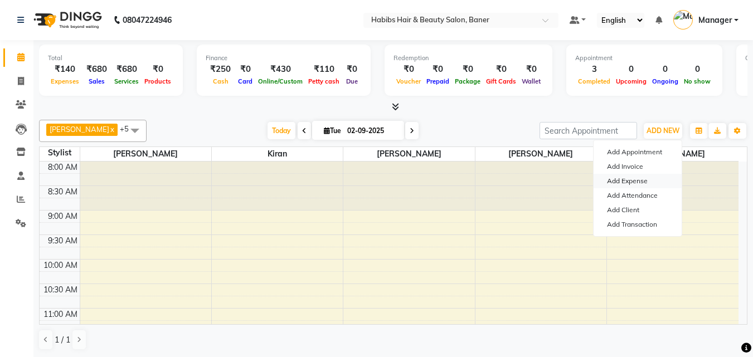
click at [632, 183] on link "Add Expense" at bounding box center [638, 181] width 88 height 14
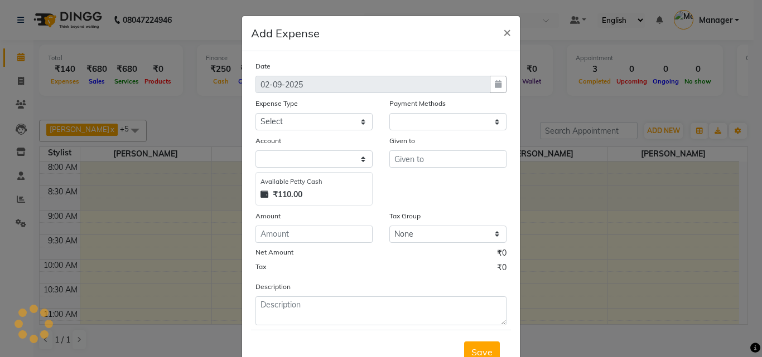
select select "1"
select select "4285"
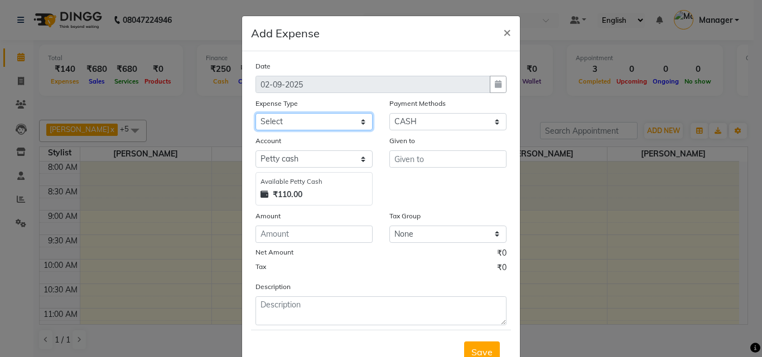
click at [287, 125] on select "Select client coffee client refund clint snacks CLINT TEA CLINT WATER BOTTEL DA…" at bounding box center [313, 121] width 117 height 17
select select "21008"
click at [255, 113] on select "Select client coffee client refund clint snacks CLINT TEA CLINT WATER BOTTEL DA…" at bounding box center [313, 121] width 117 height 17
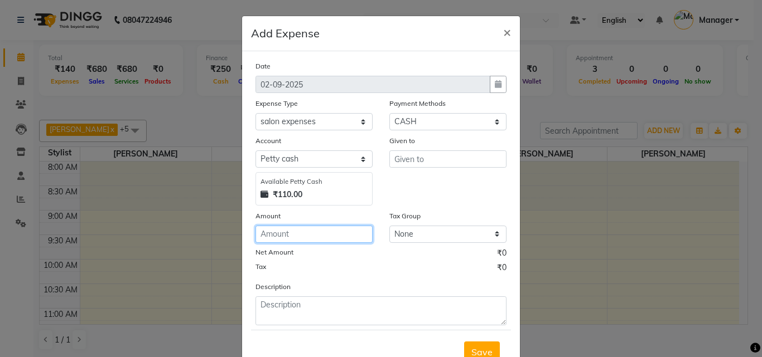
click at [292, 234] on input "number" at bounding box center [313, 234] width 117 height 17
type input "5"
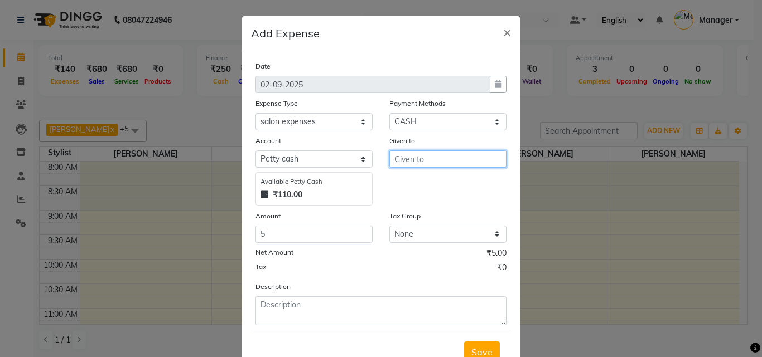
click at [401, 159] on input "text" at bounding box center [447, 159] width 117 height 17
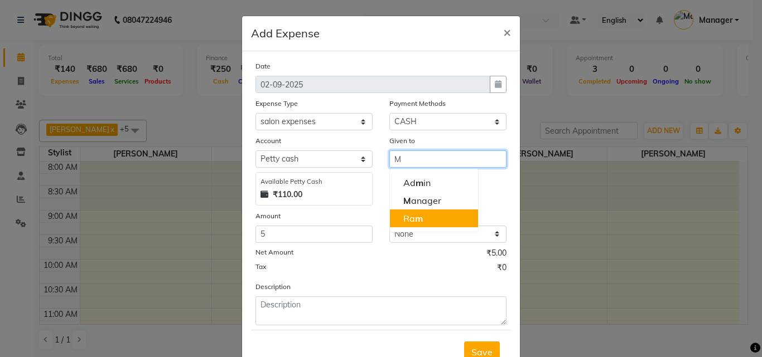
click at [442, 210] on button "Ra m" at bounding box center [434, 219] width 88 height 18
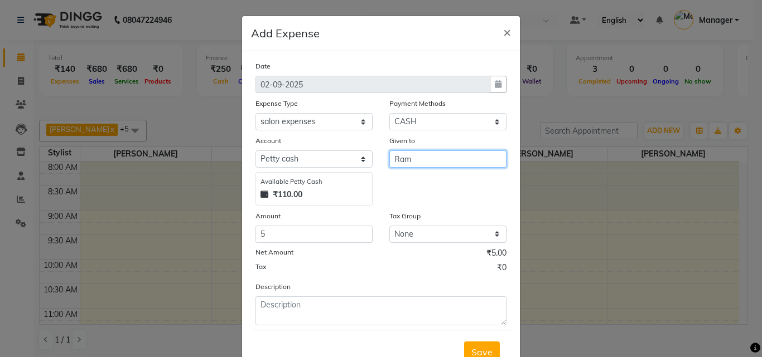
click at [419, 159] on input "Ram" at bounding box center [447, 159] width 117 height 17
drag, startPoint x: 436, startPoint y: 162, endPoint x: 436, endPoint y: 176, distance: 13.4
click at [436, 163] on input "Ram" at bounding box center [447, 159] width 117 height 17
click at [430, 165] on input "Ram" at bounding box center [447, 159] width 117 height 17
click at [416, 161] on input "Ram" at bounding box center [447, 159] width 117 height 17
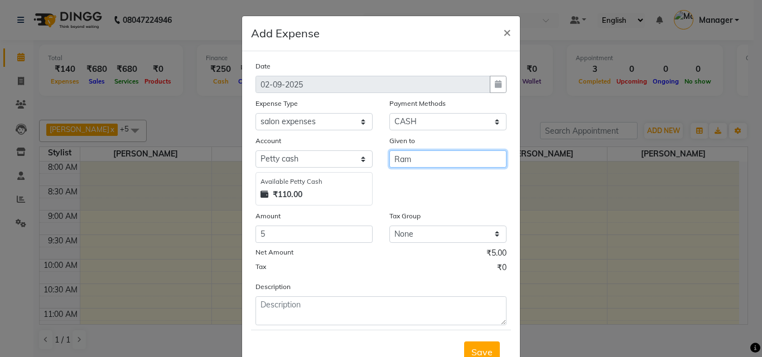
click at [416, 161] on input "Ram" at bounding box center [447, 159] width 117 height 17
type input "R"
click at [403, 197] on span "M" at bounding box center [407, 200] width 8 height 11
type input "Manager"
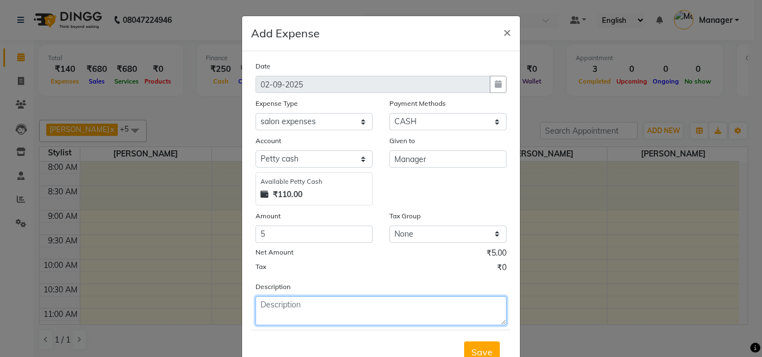
click at [337, 306] on textarea at bounding box center [380, 311] width 251 height 29
type textarea "D"
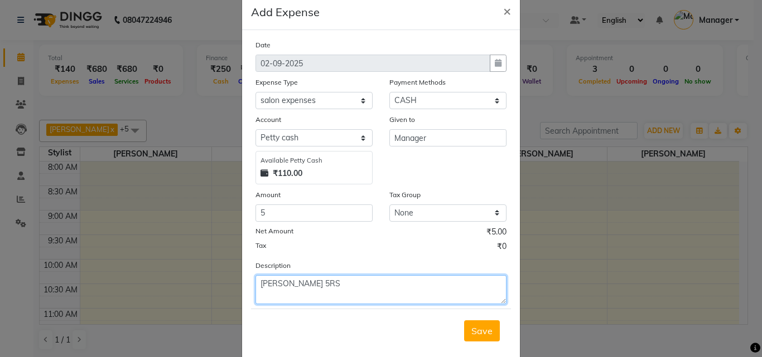
scroll to position [42, 0]
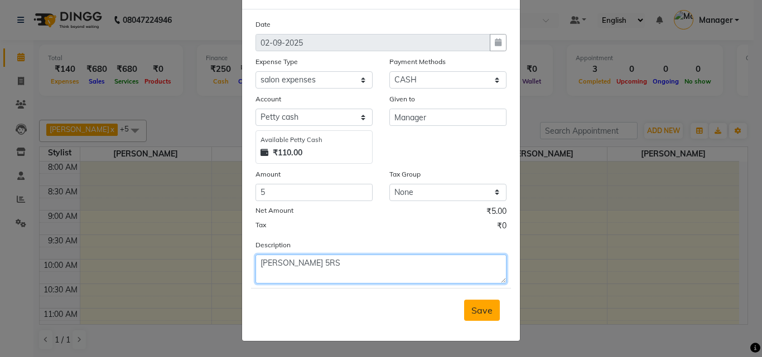
type textarea "[PERSON_NAME] 5RS"
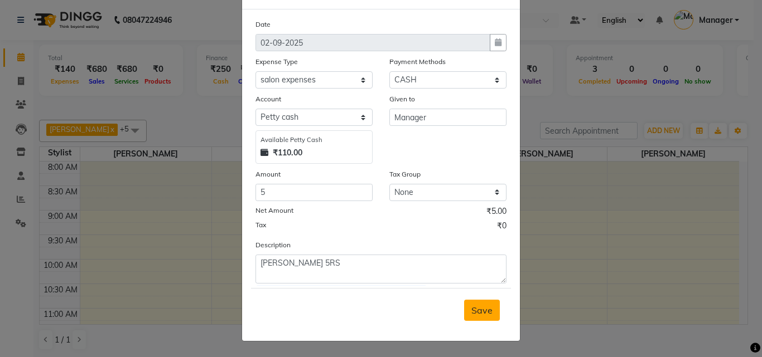
click at [482, 311] on span "Save" at bounding box center [481, 310] width 21 height 11
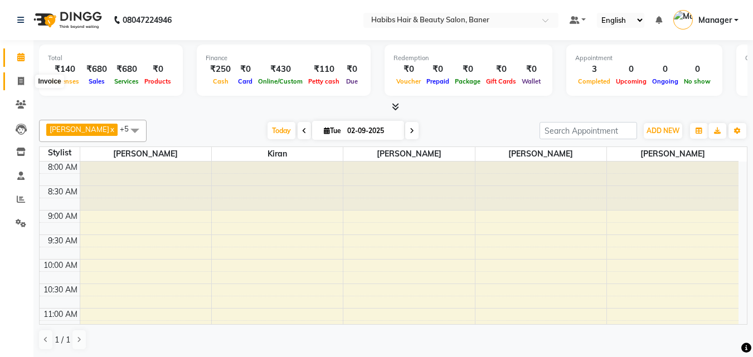
click at [19, 80] on icon at bounding box center [21, 81] width 6 height 8
select select "5356"
select select "service"
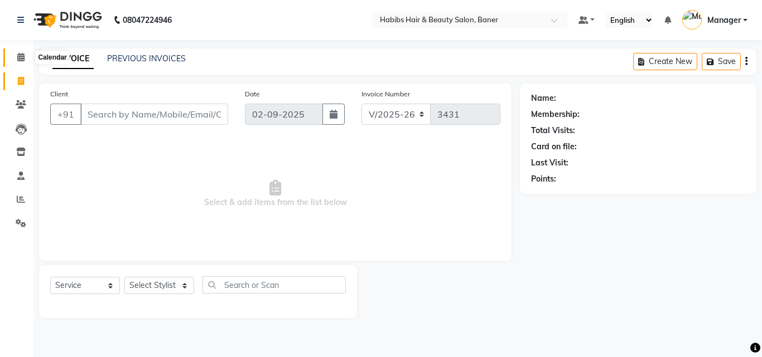
click at [22, 58] on icon at bounding box center [20, 57] width 7 height 8
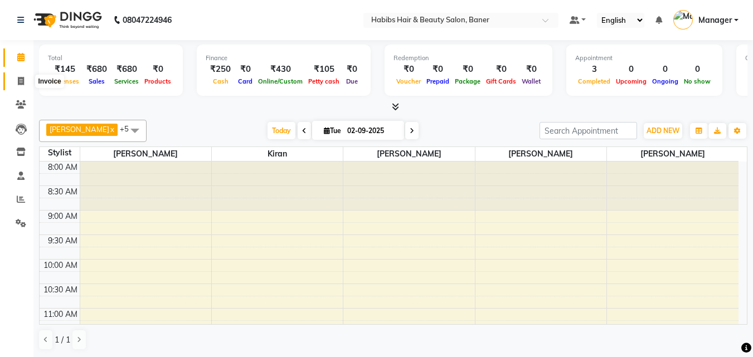
click at [20, 83] on icon at bounding box center [21, 81] width 6 height 8
select select "5356"
select select "service"
